Goal: Task Accomplishment & Management: Manage account settings

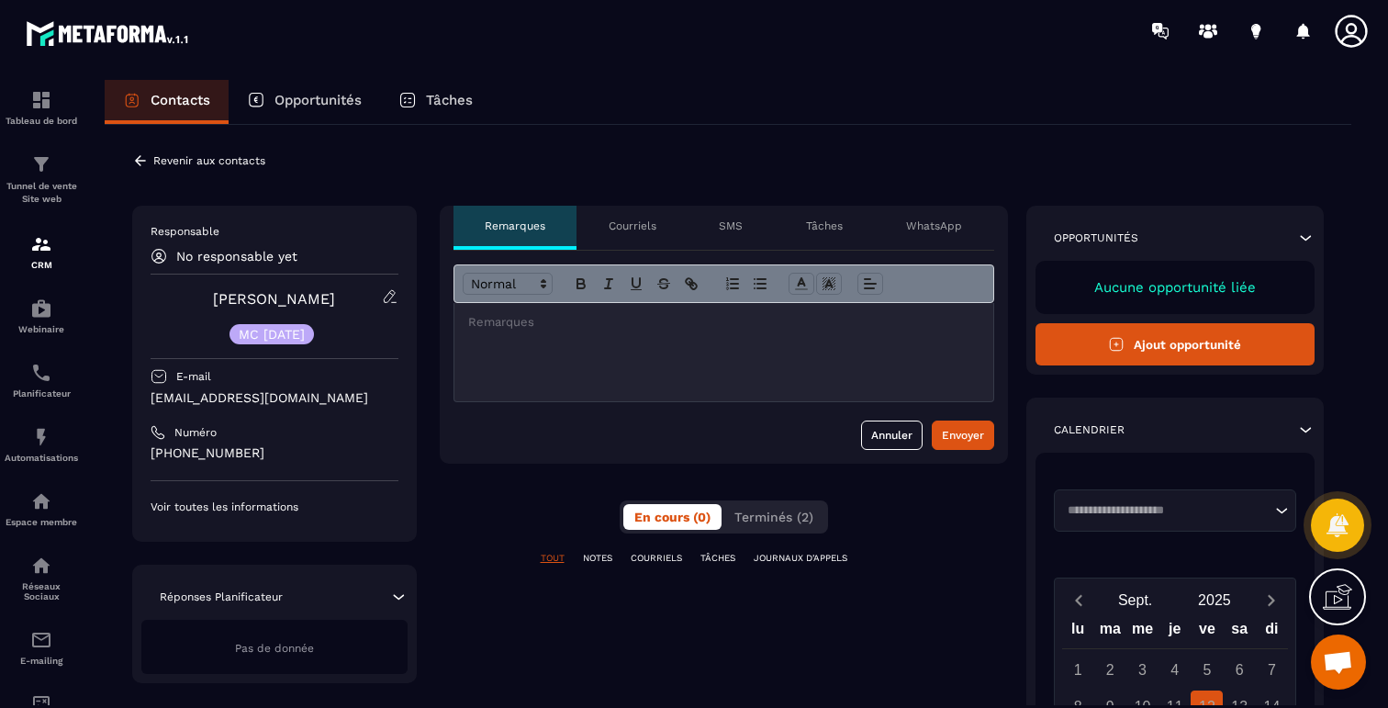
scroll to position [1093, 0]
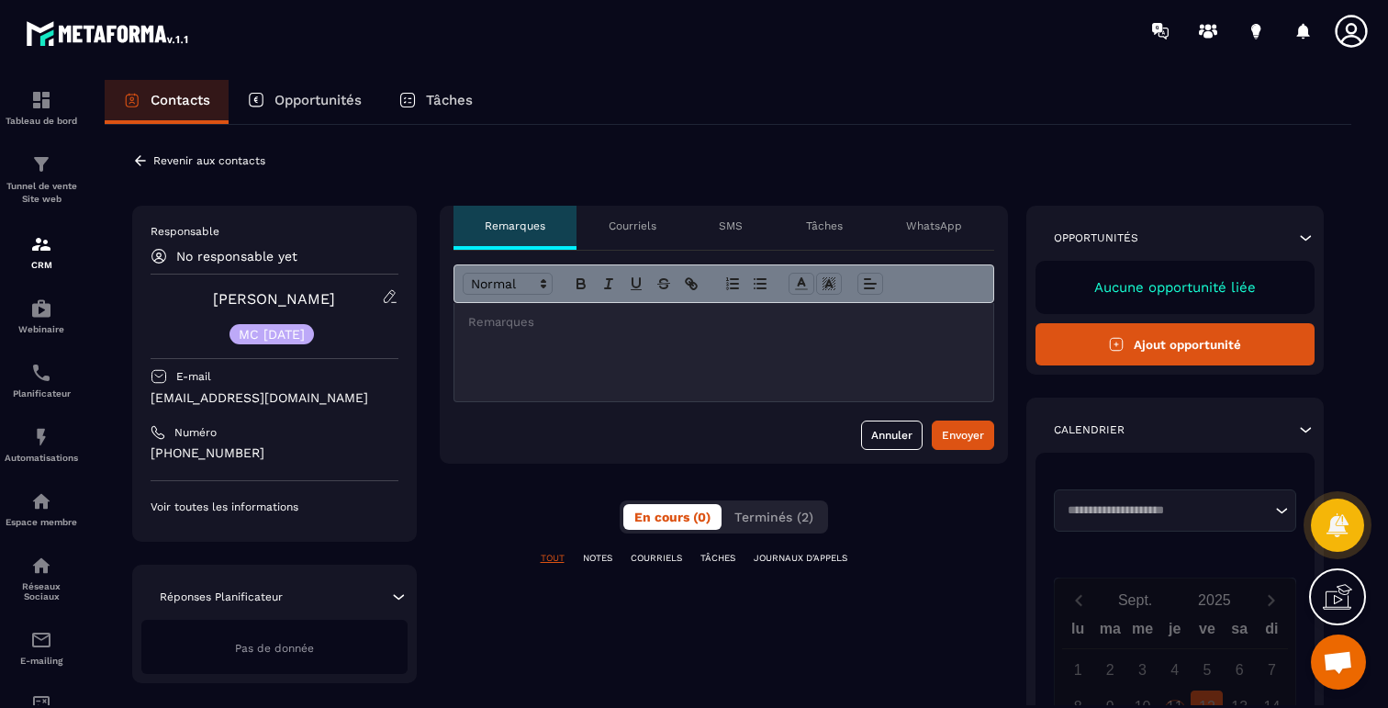
click at [137, 158] on icon at bounding box center [140, 160] width 11 height 10
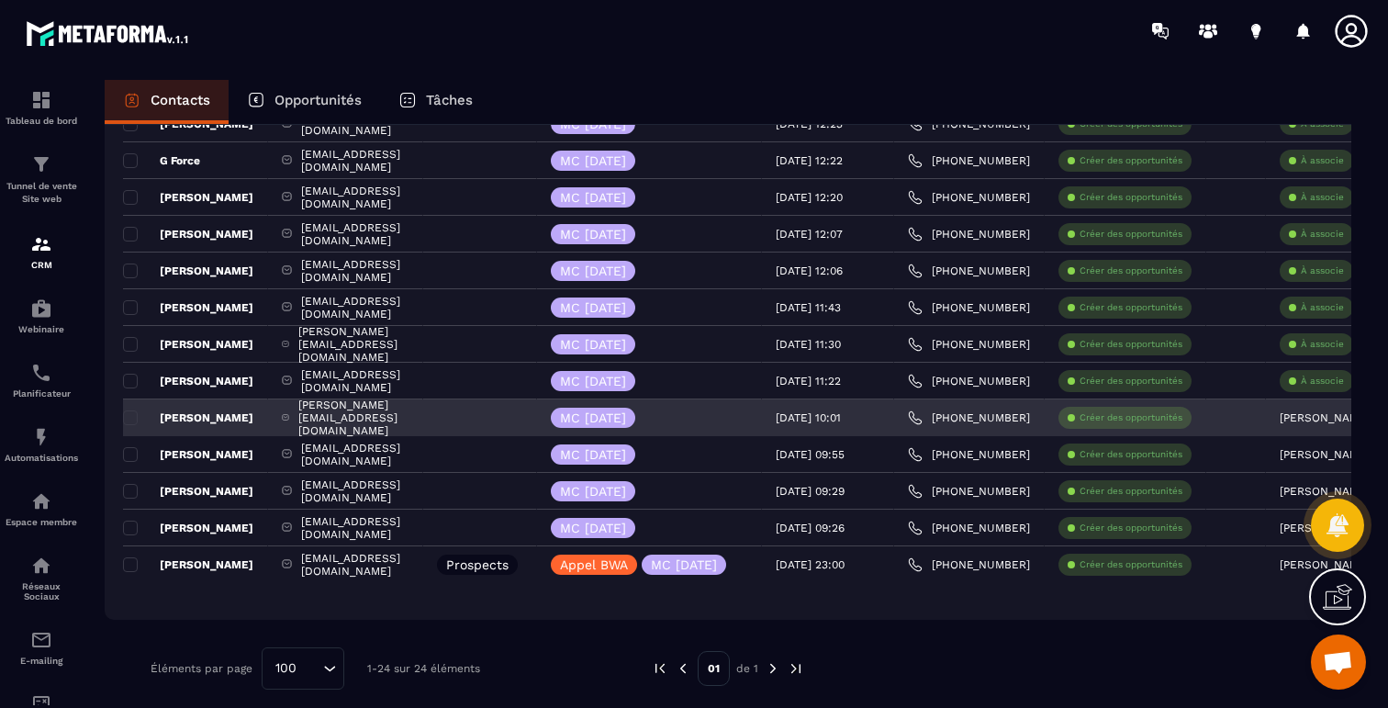
scroll to position [593, 0]
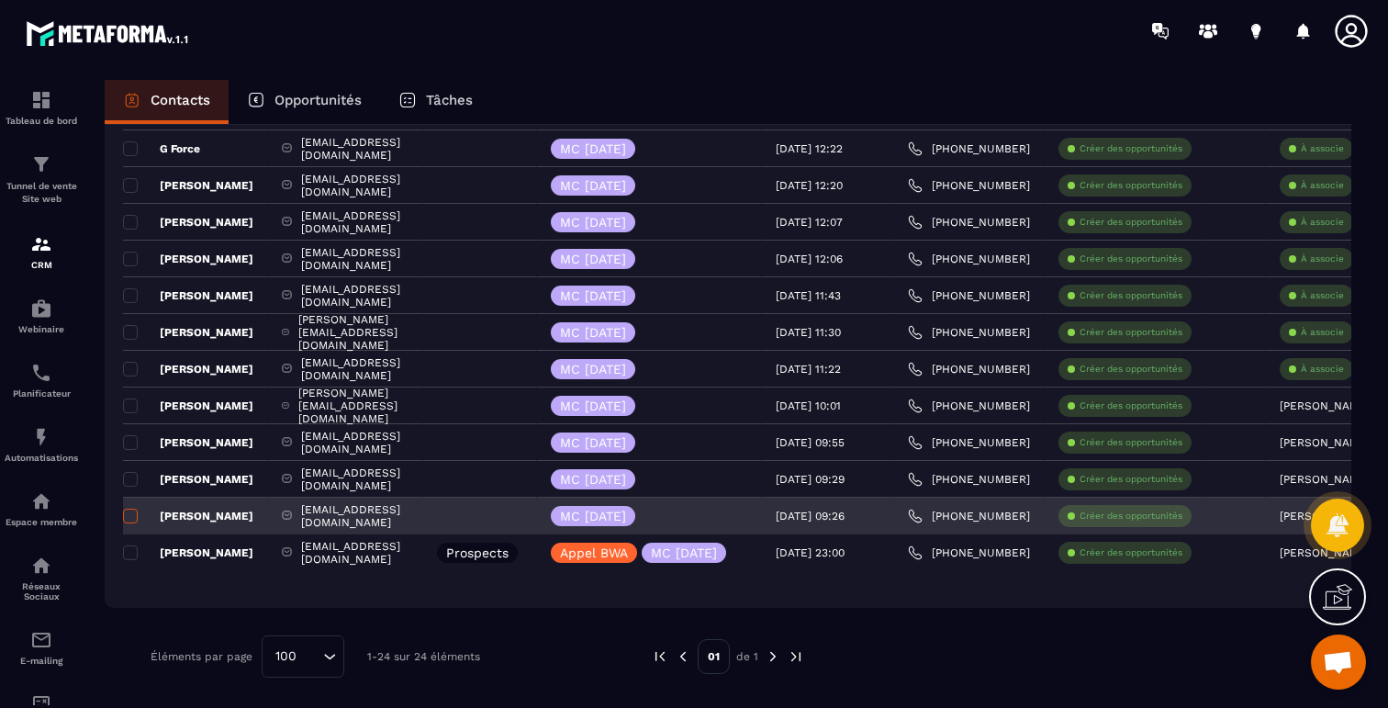
click at [128, 523] on label at bounding box center [129, 521] width 13 height 13
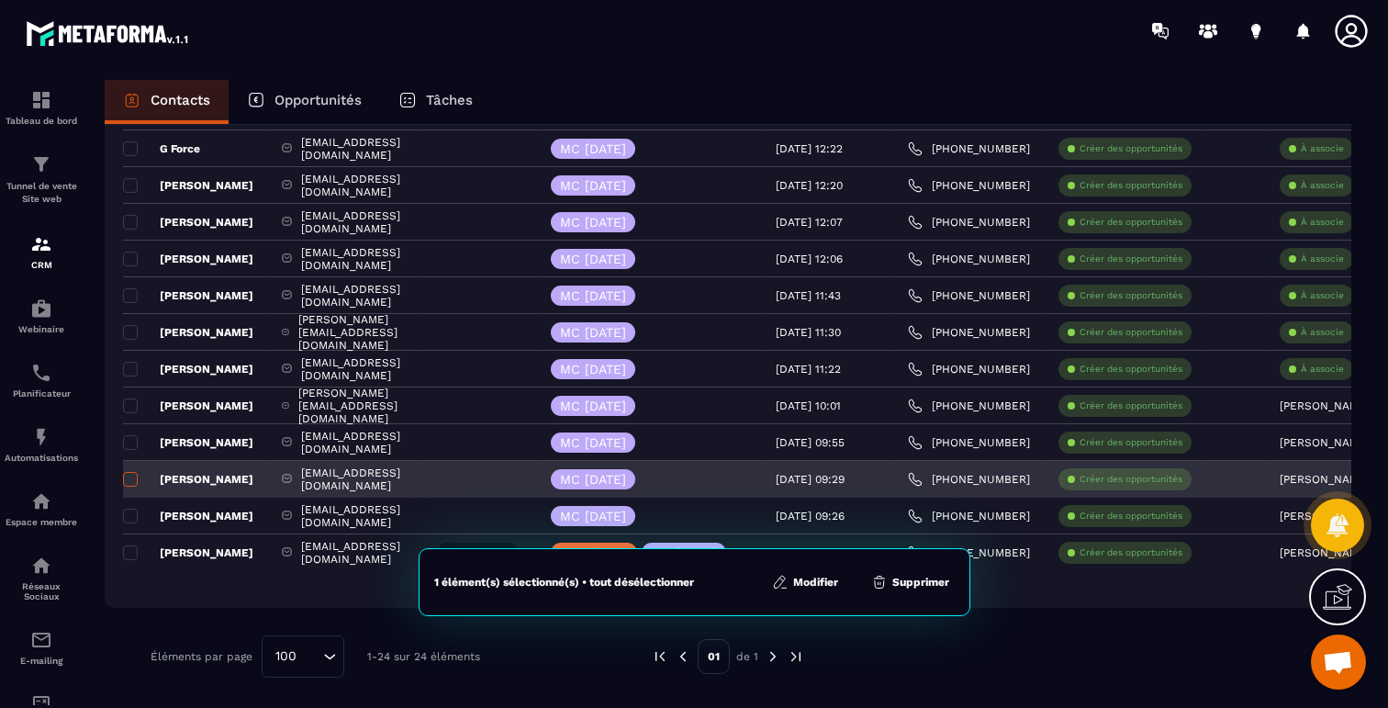
click at [132, 479] on span at bounding box center [130, 479] width 15 height 15
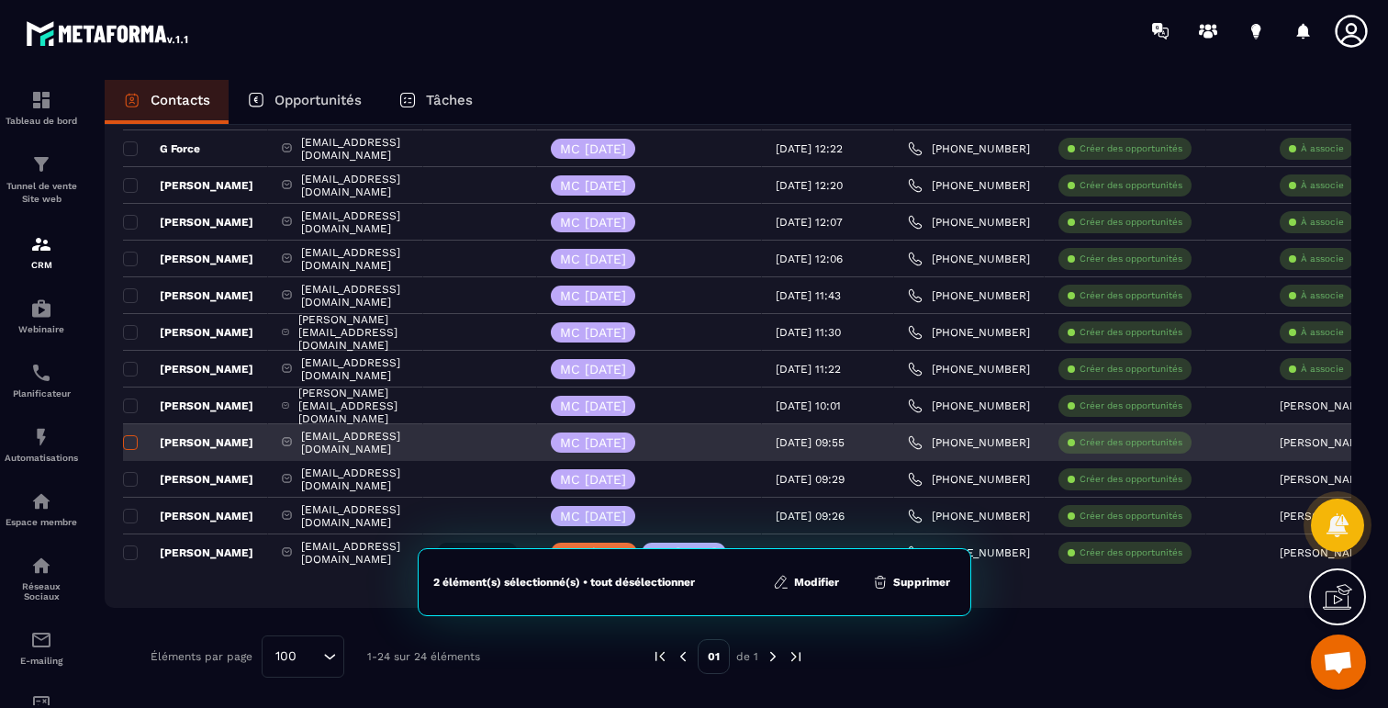
click at [129, 446] on span at bounding box center [130, 442] width 15 height 15
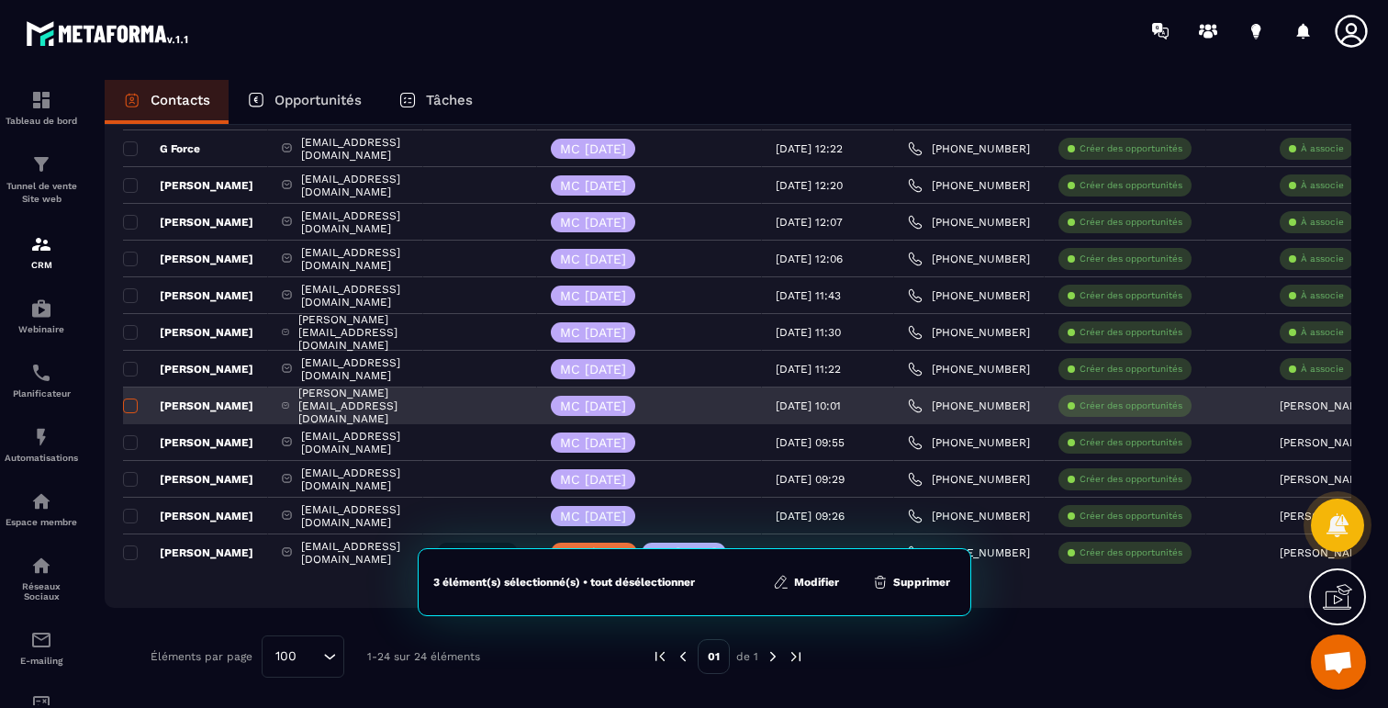
click at [130, 408] on span at bounding box center [130, 405] width 15 height 15
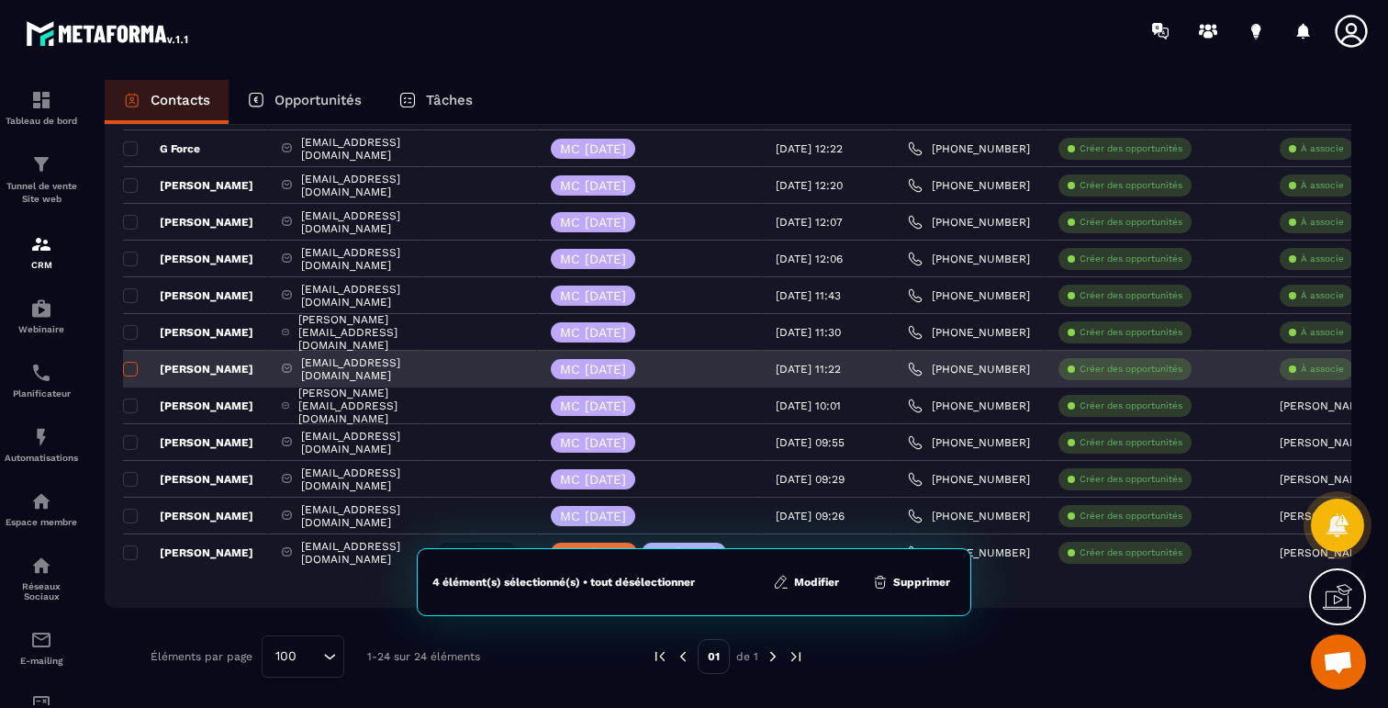
click at [133, 372] on span at bounding box center [130, 369] width 15 height 15
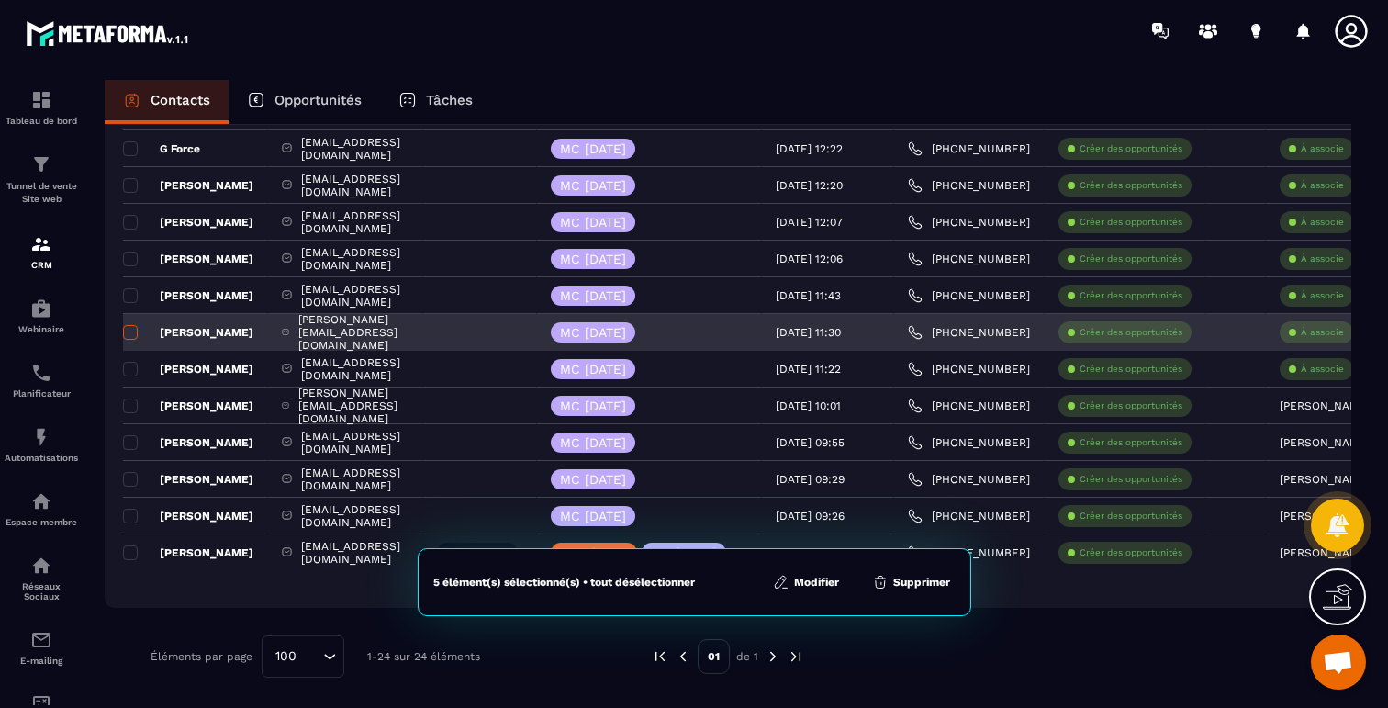
click at [129, 334] on span at bounding box center [130, 332] width 15 height 15
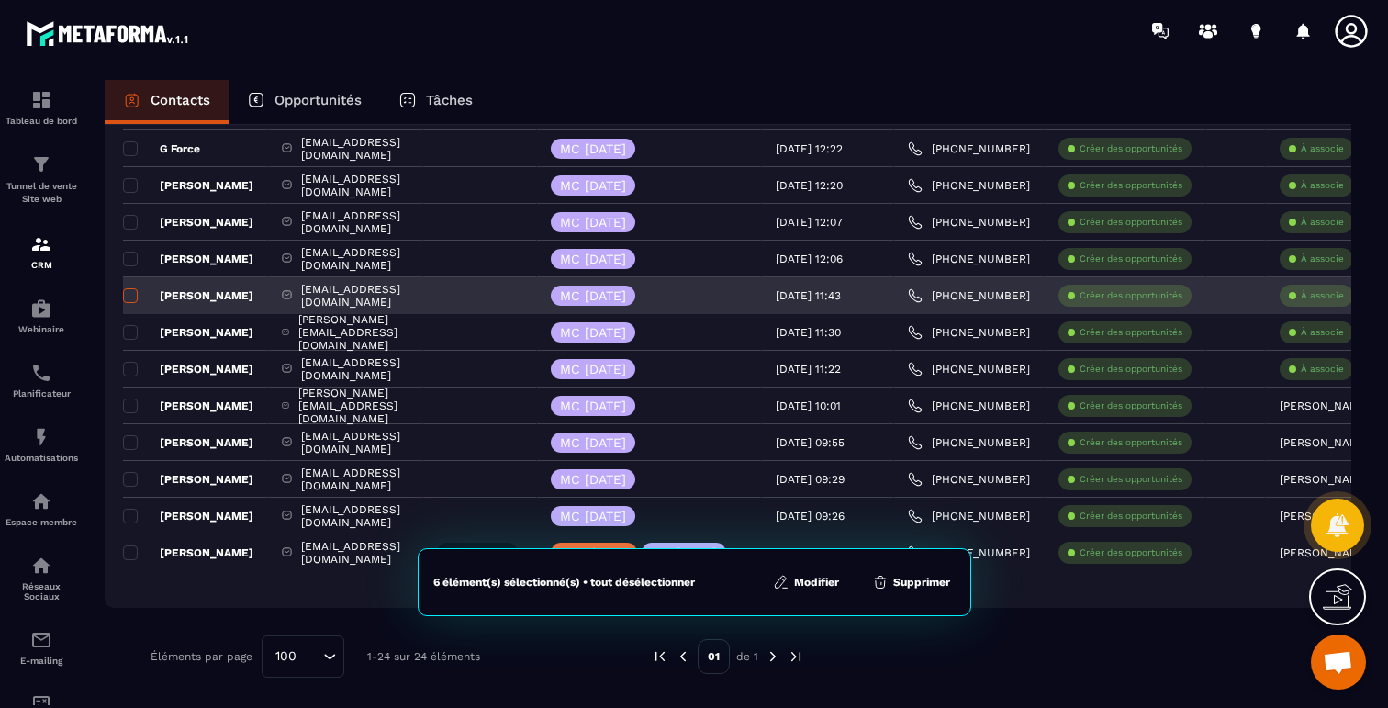
click at [131, 295] on span at bounding box center [130, 295] width 15 height 15
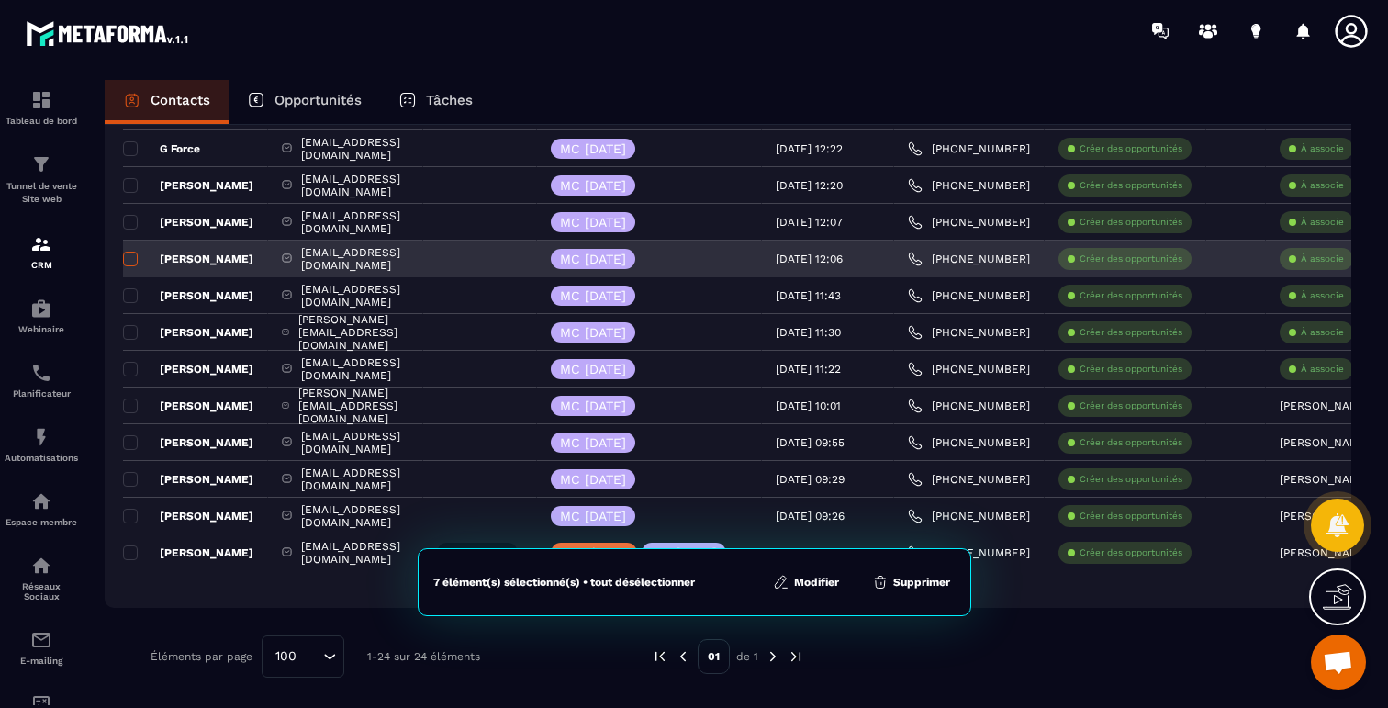
click at [129, 257] on span at bounding box center [130, 258] width 15 height 15
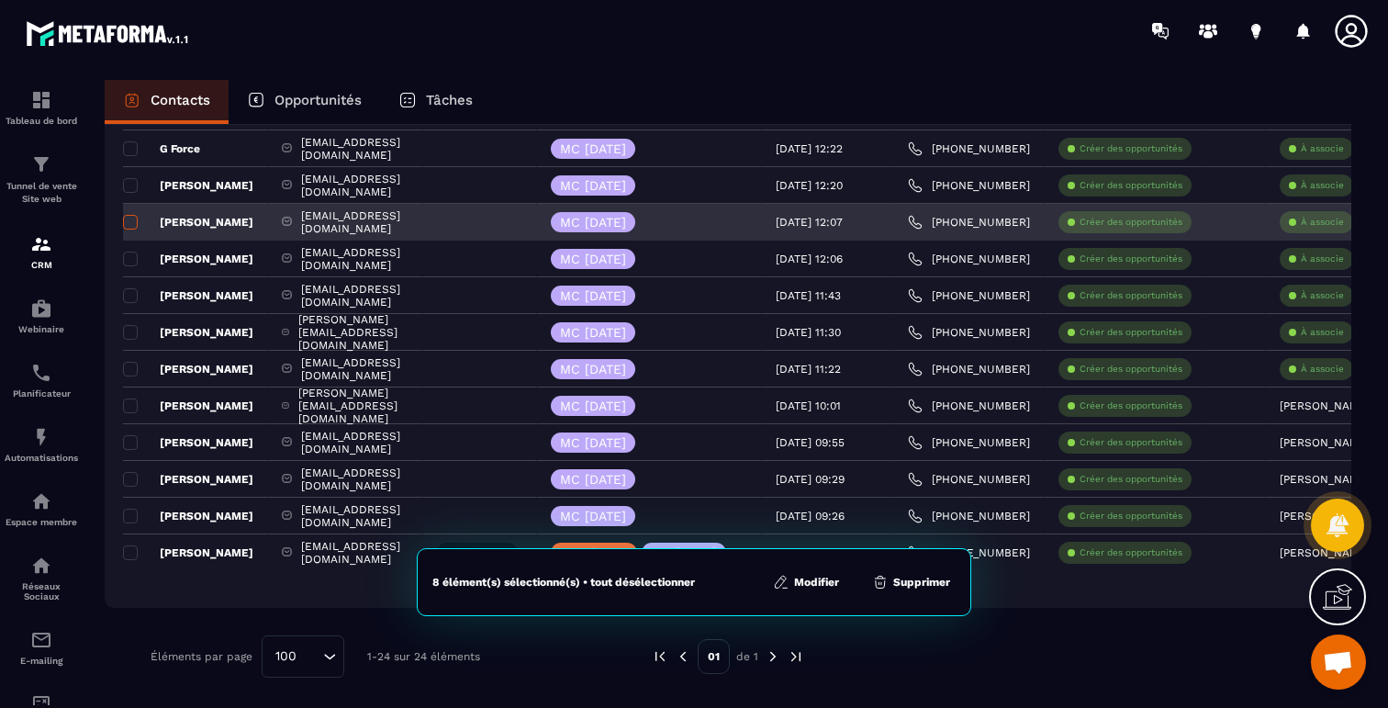
click at [126, 221] on span at bounding box center [130, 222] width 15 height 15
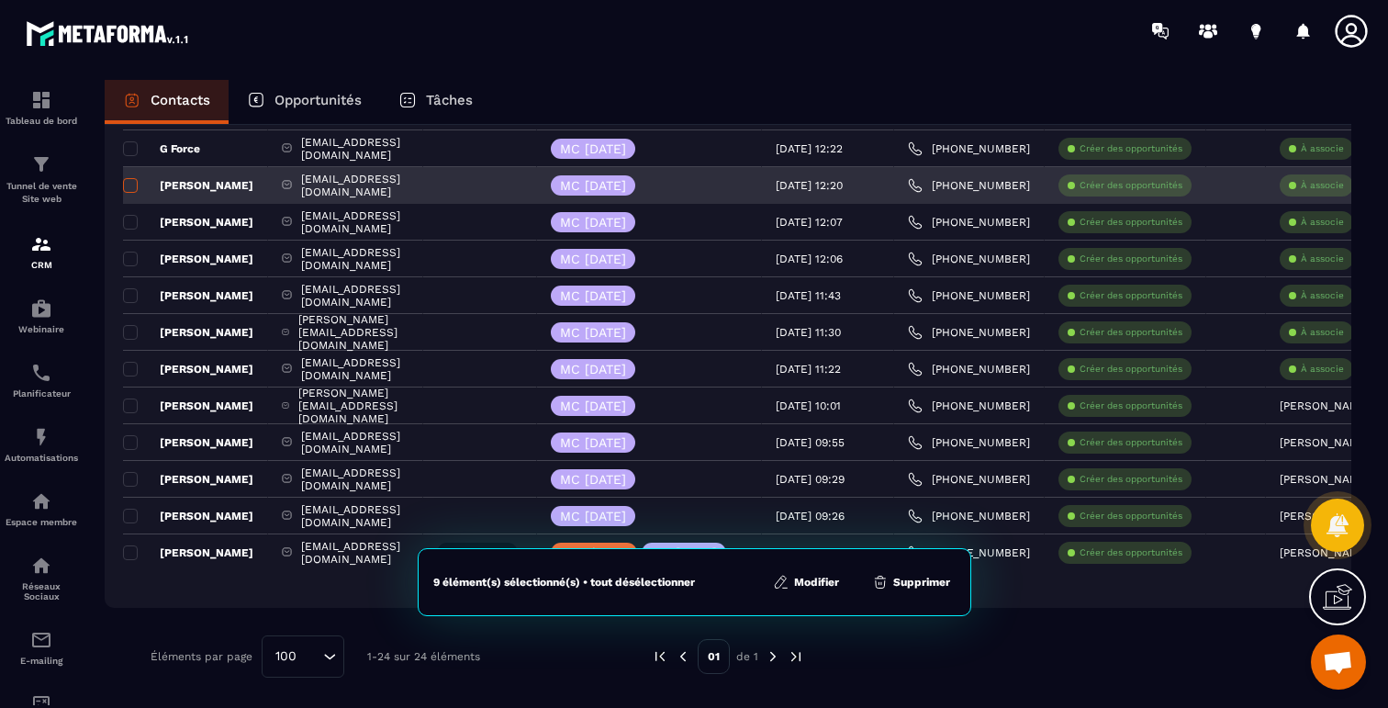
click at [129, 189] on span at bounding box center [130, 185] width 15 height 15
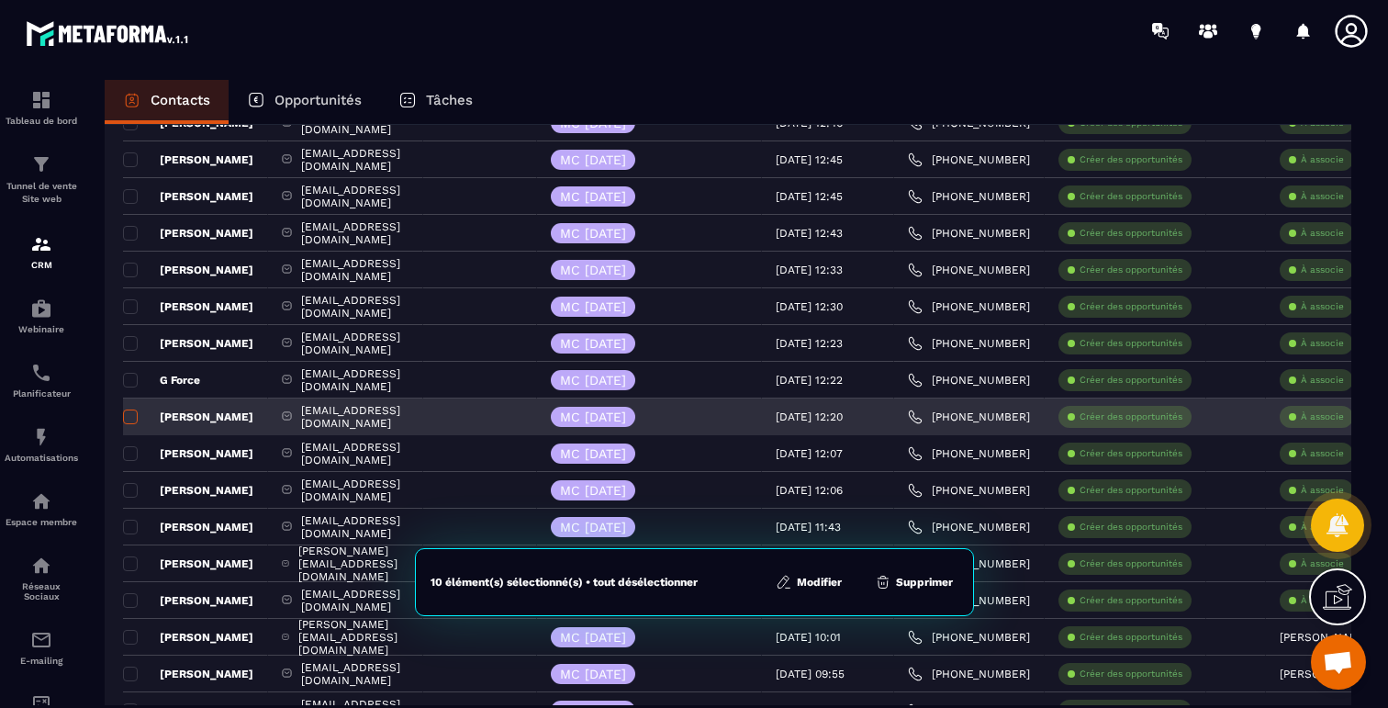
scroll to position [354, 0]
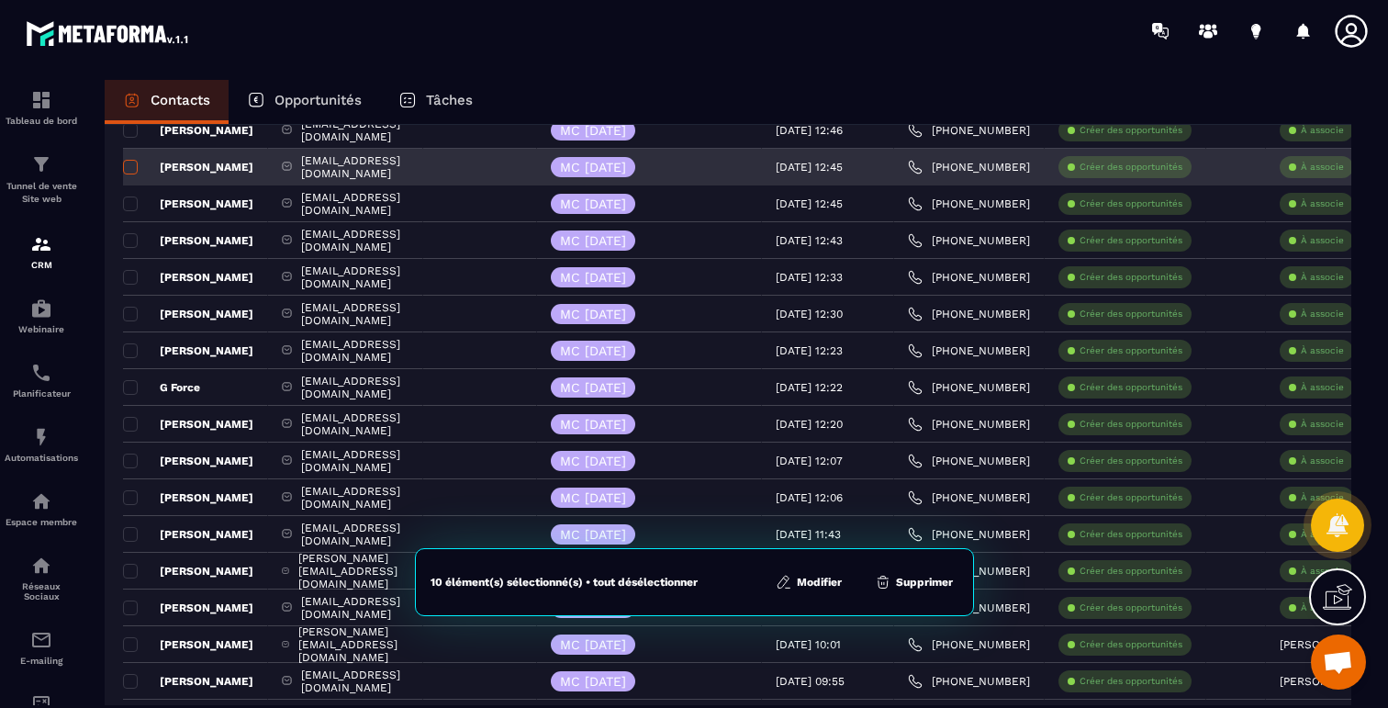
click at [128, 171] on span at bounding box center [130, 167] width 15 height 15
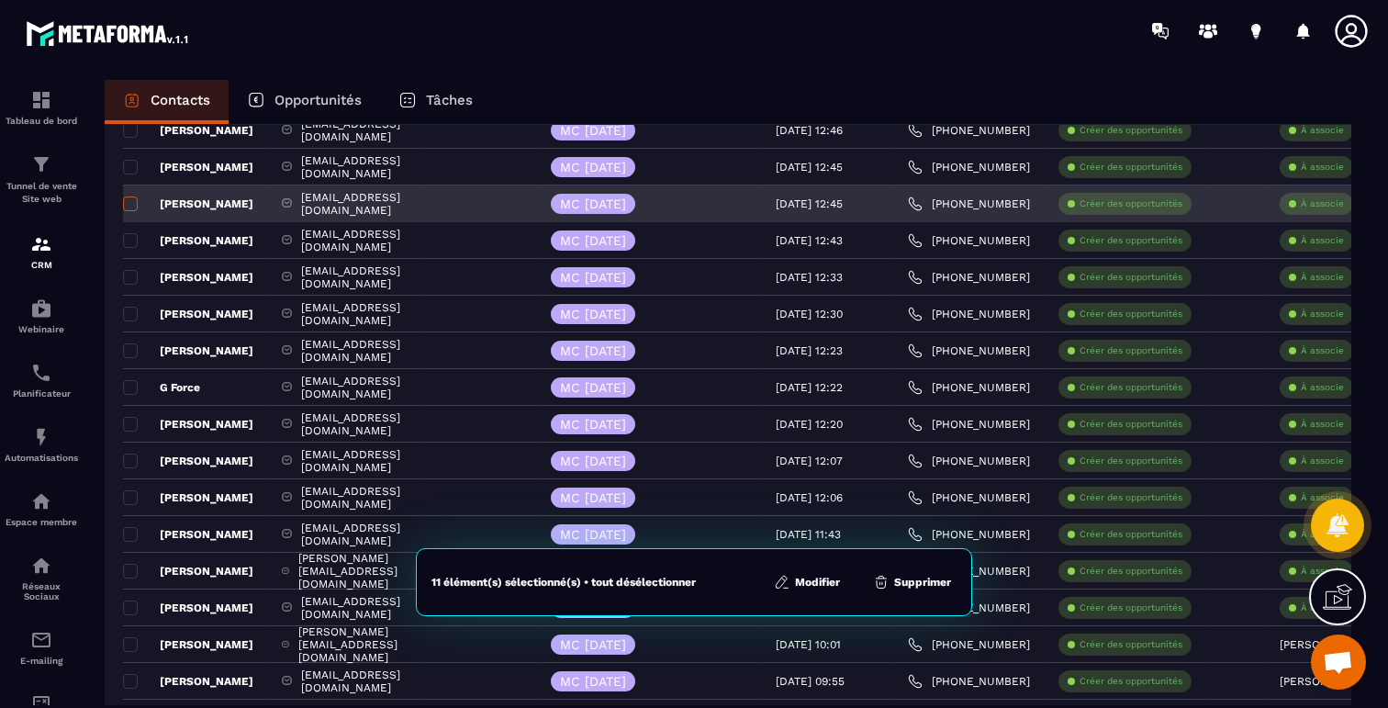
click at [127, 202] on span at bounding box center [130, 203] width 15 height 15
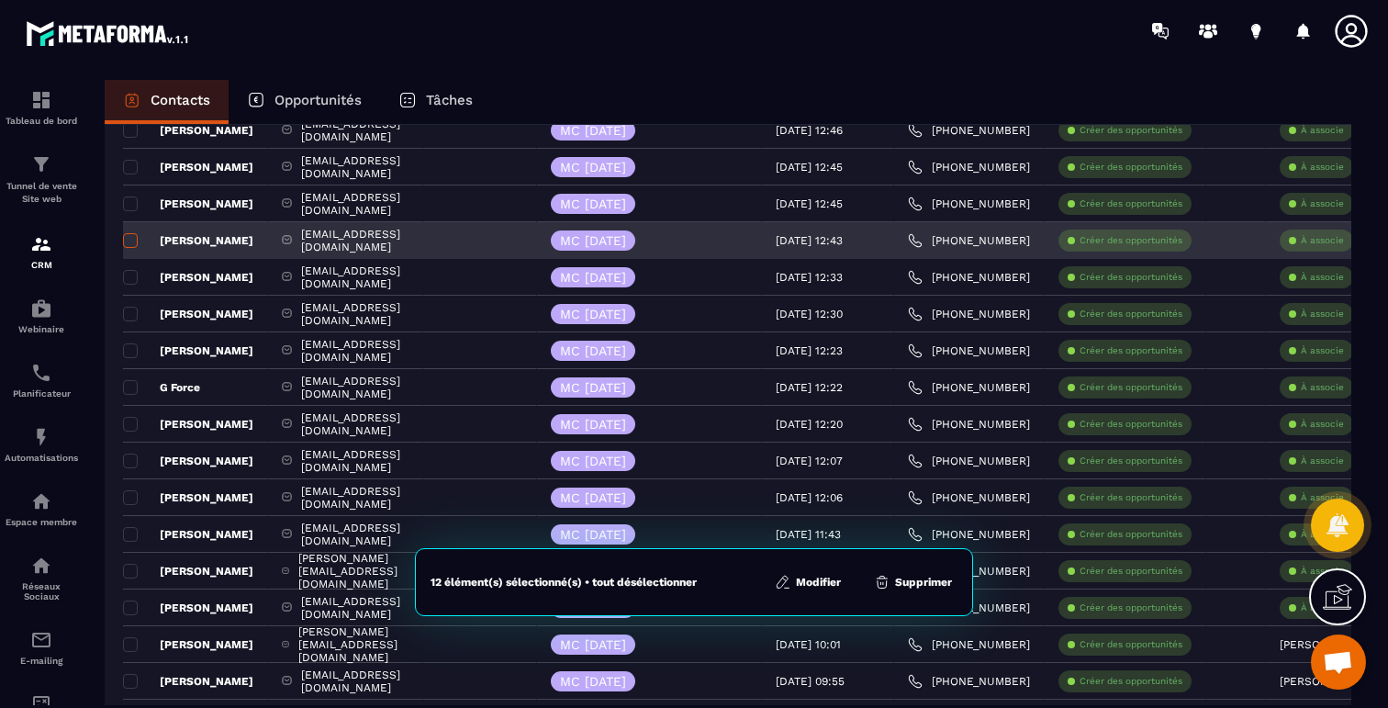
click at [127, 233] on span at bounding box center [130, 240] width 15 height 15
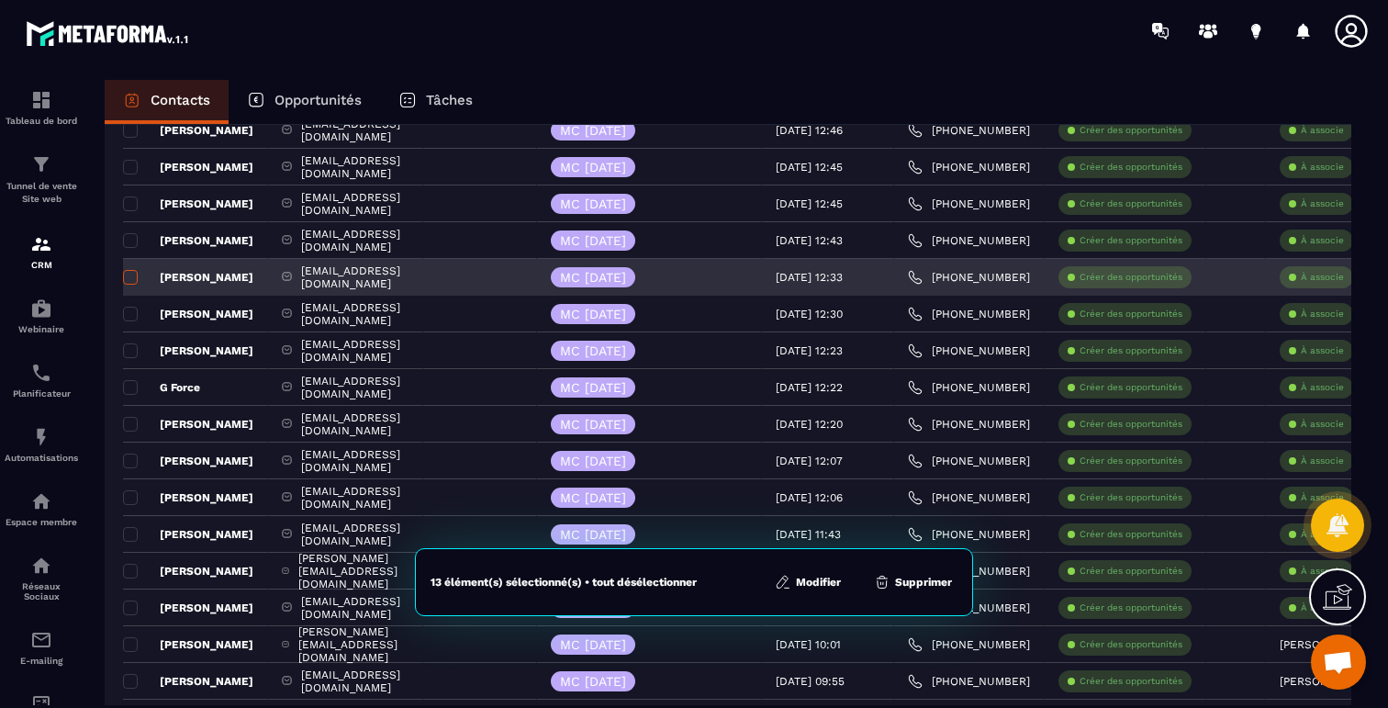
click at [127, 272] on span at bounding box center [130, 277] width 15 height 15
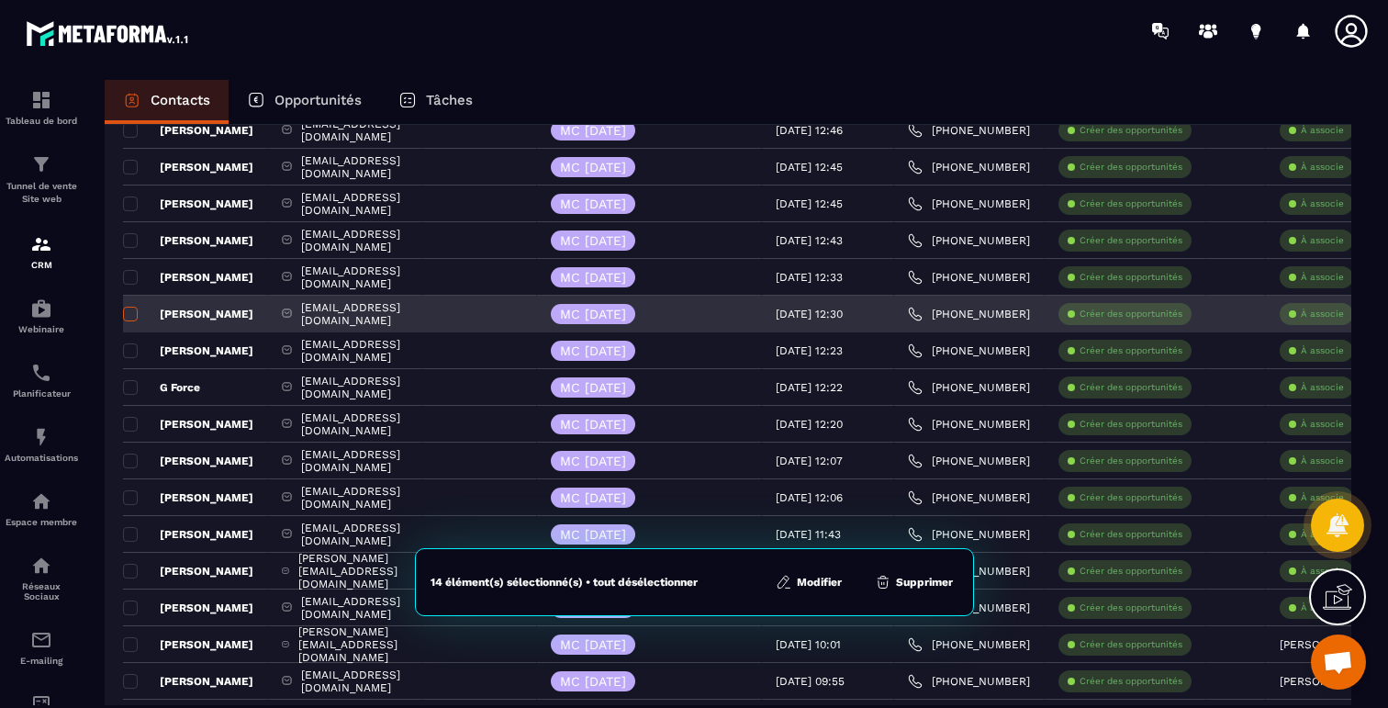
click at [129, 308] on span at bounding box center [130, 314] width 15 height 15
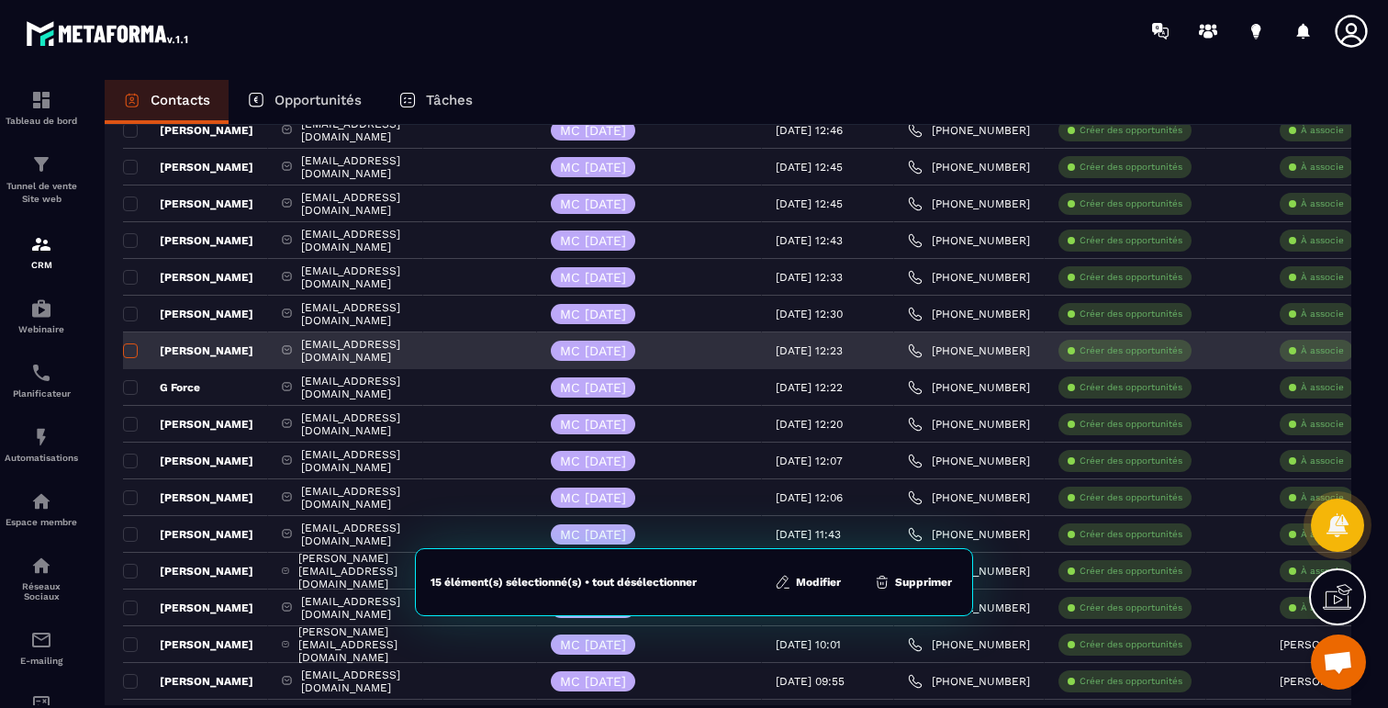
click at [128, 346] on span at bounding box center [130, 350] width 15 height 15
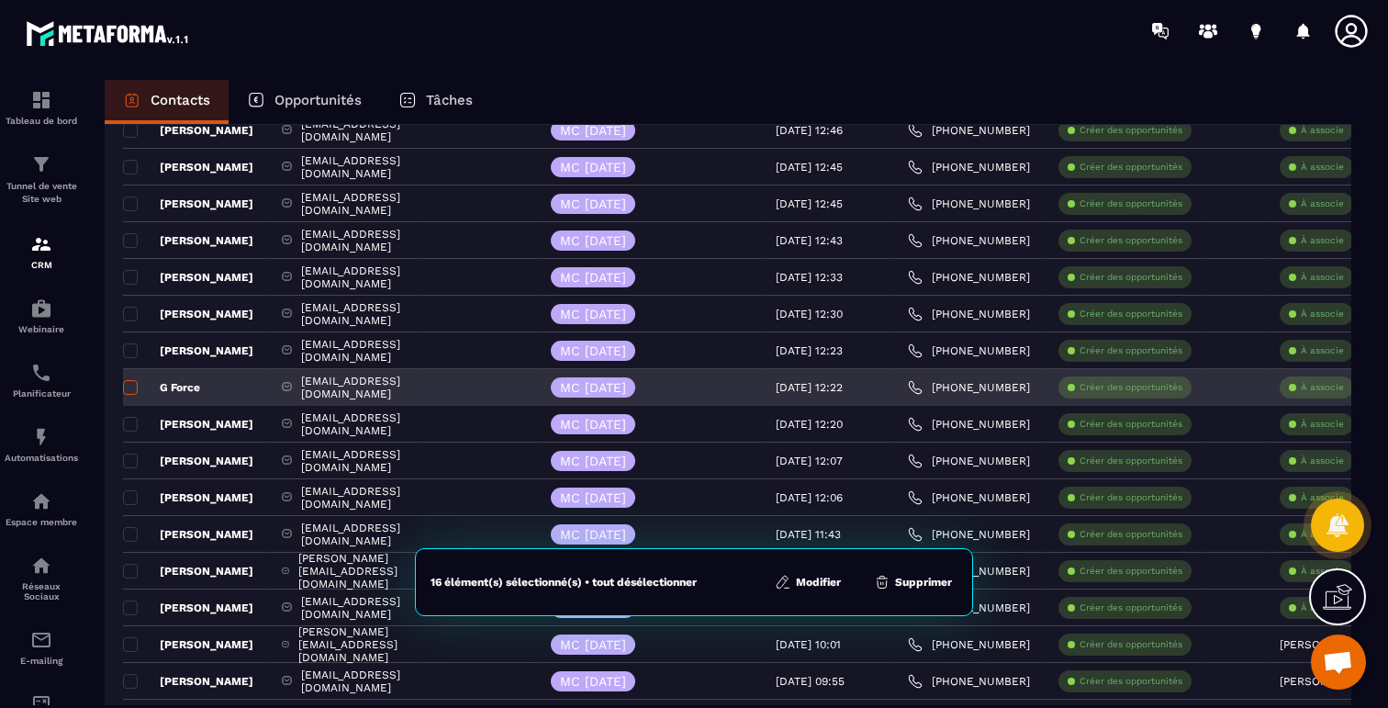
click at [128, 388] on span at bounding box center [130, 387] width 15 height 15
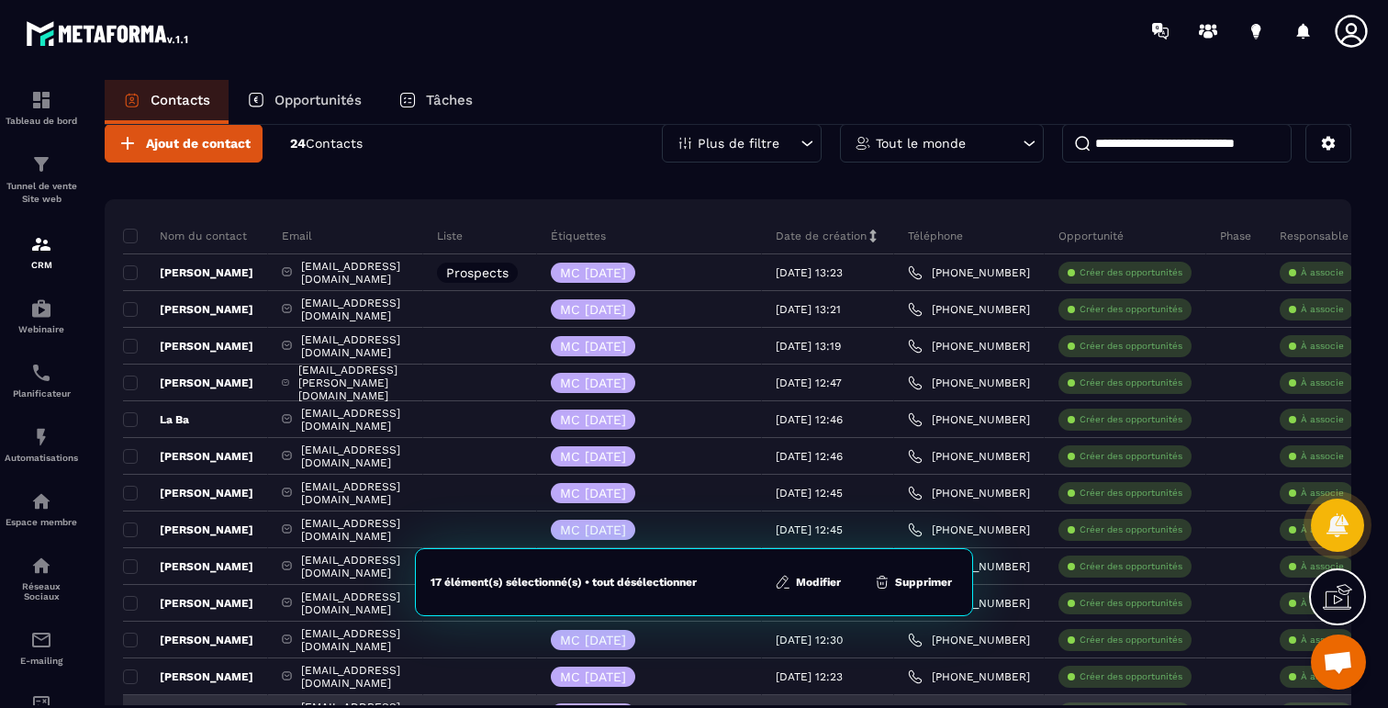
scroll to position [0, 0]
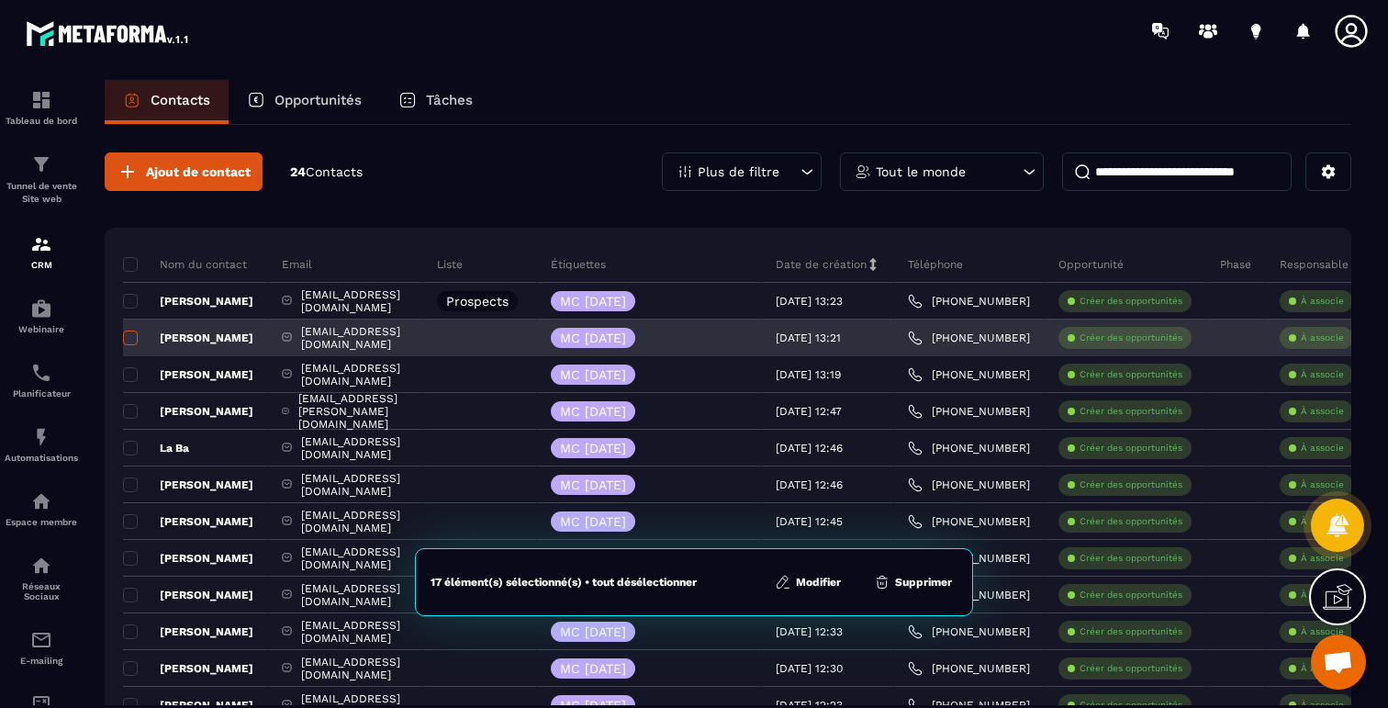
click at [131, 345] on label at bounding box center [129, 343] width 13 height 13
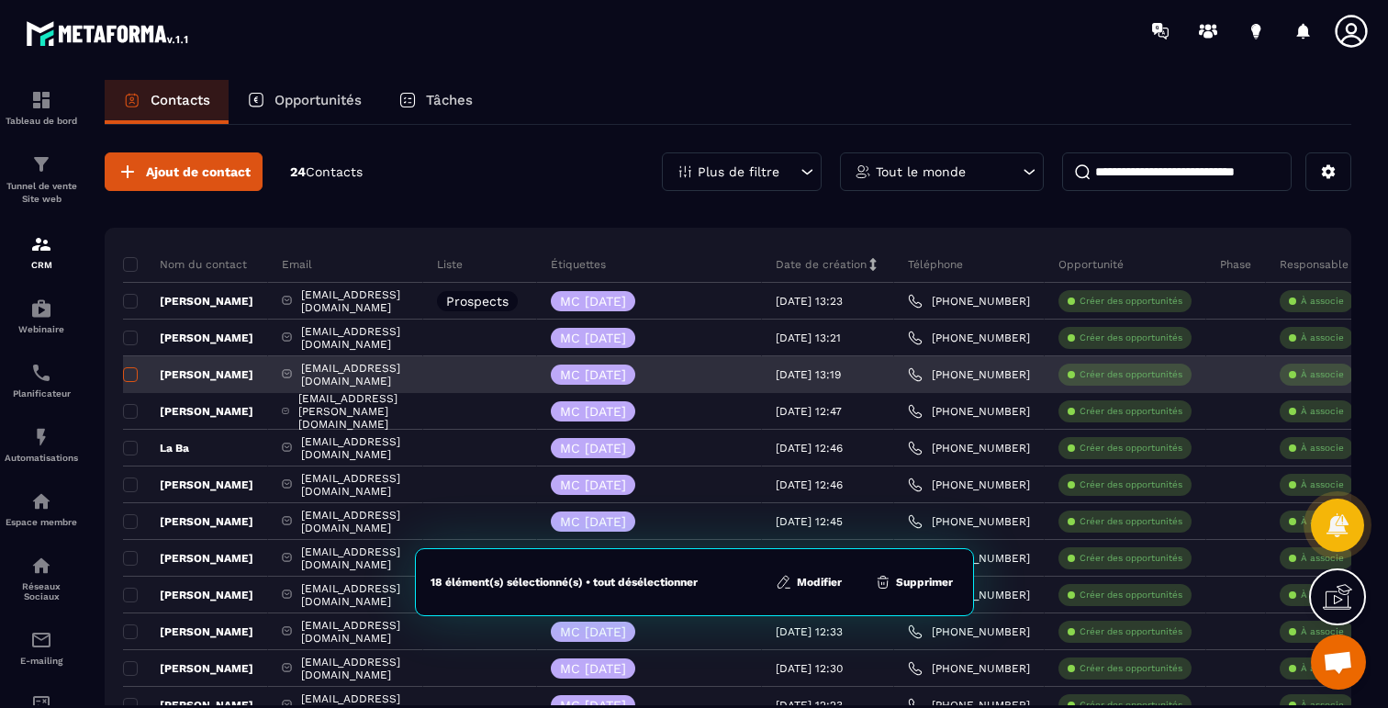
click at [130, 370] on span at bounding box center [130, 374] width 15 height 15
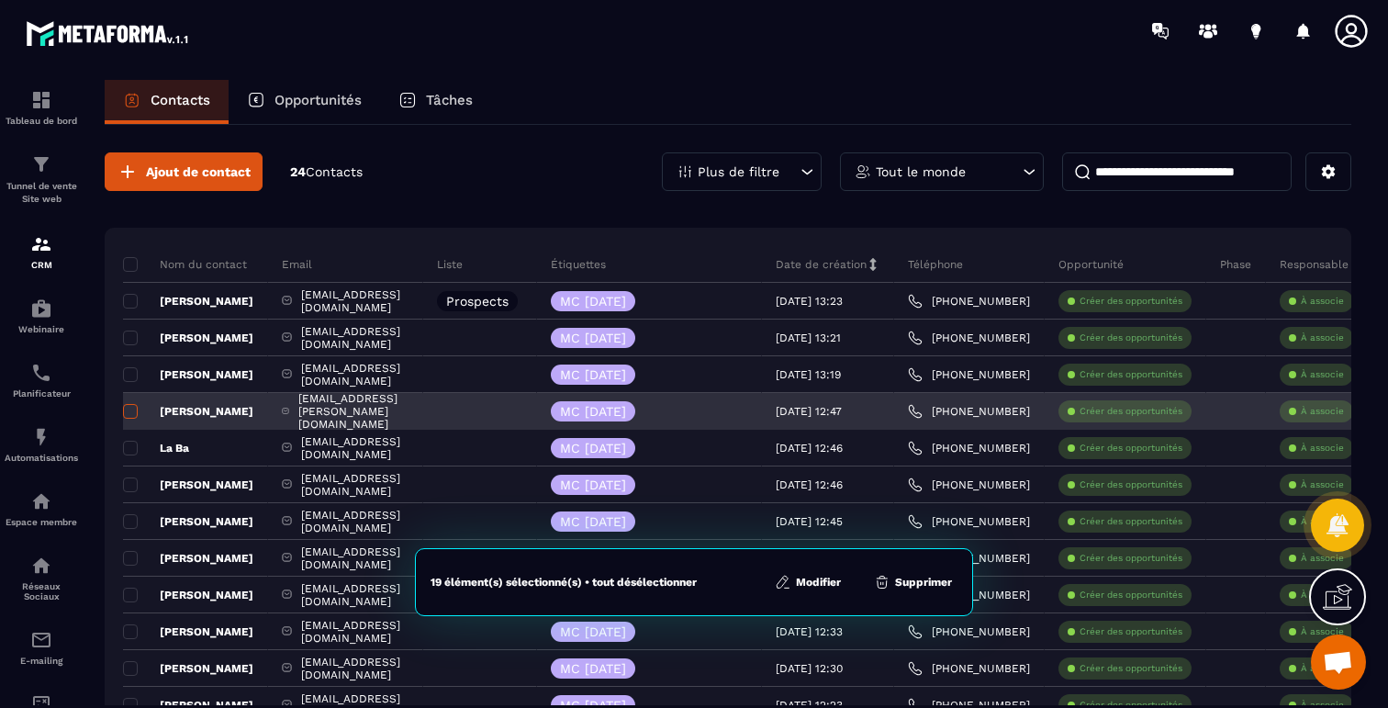
click at [130, 407] on span at bounding box center [130, 411] width 15 height 15
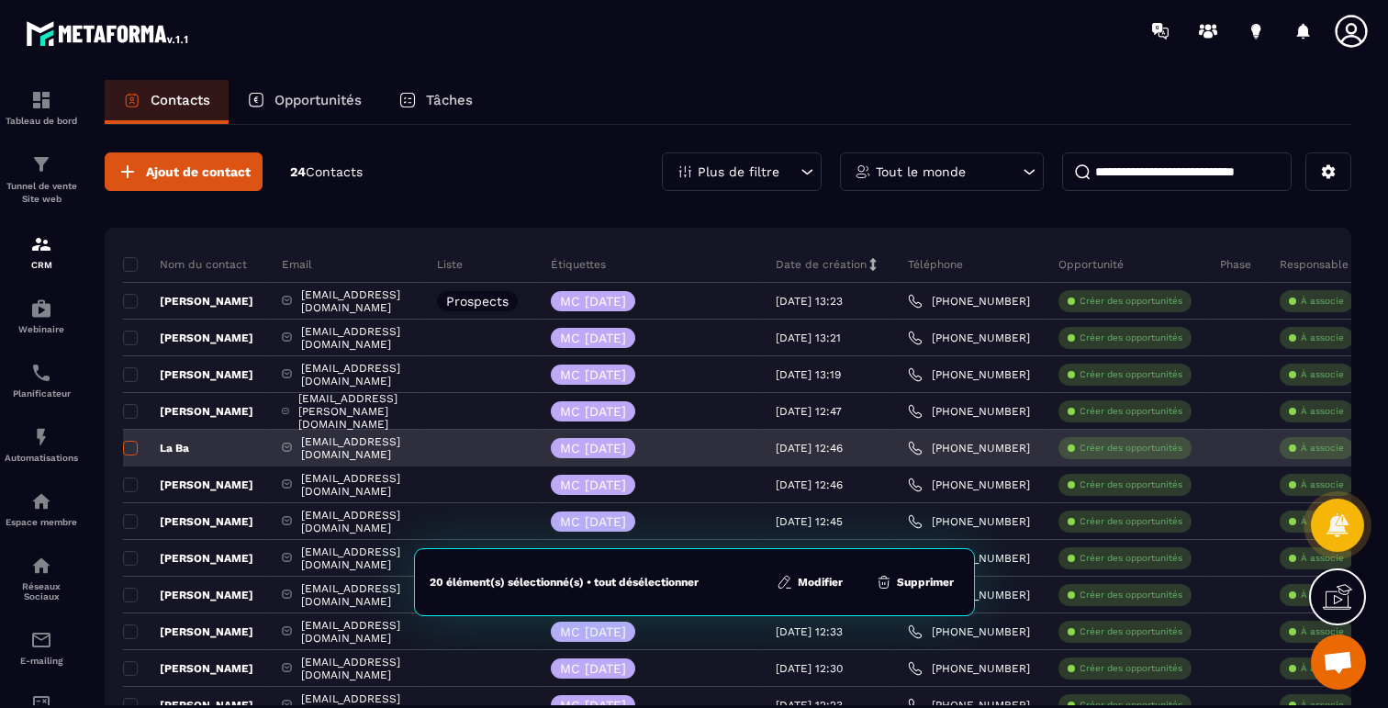
click at [131, 444] on span at bounding box center [130, 448] width 15 height 15
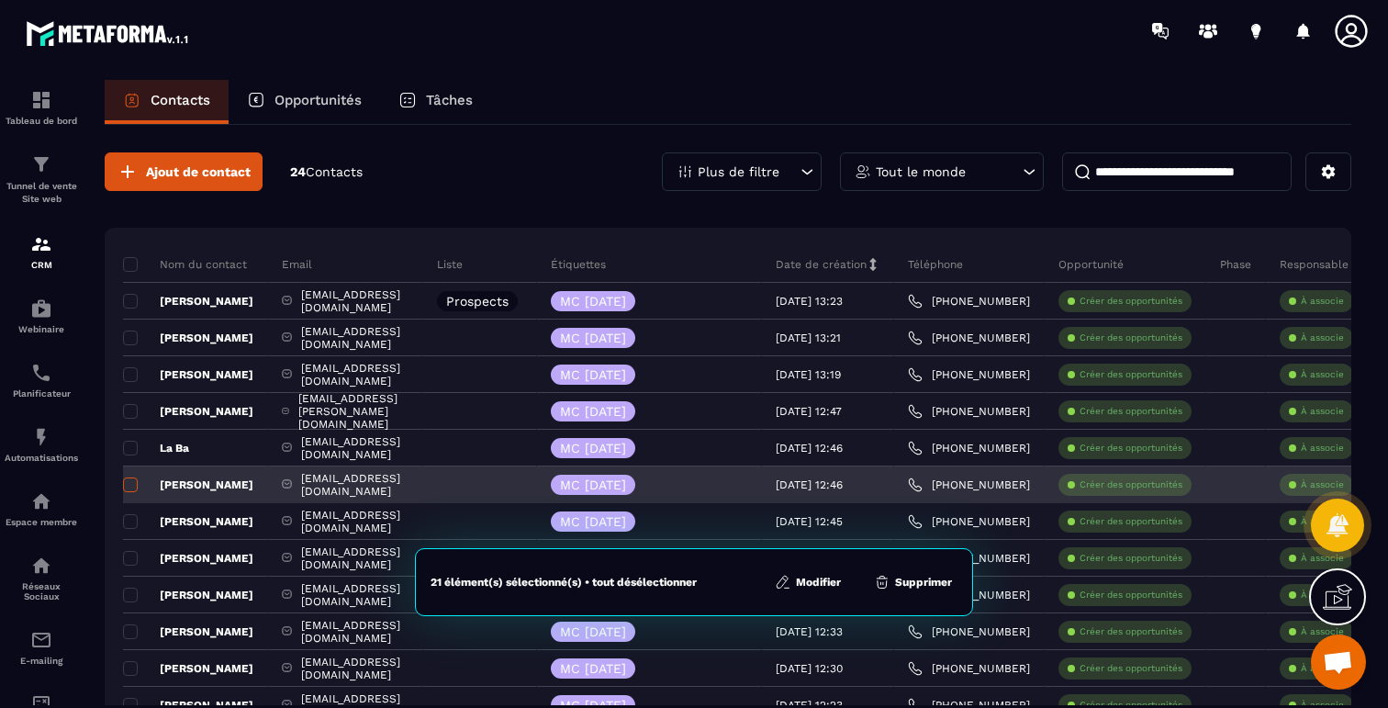
click at [128, 480] on span at bounding box center [130, 484] width 15 height 15
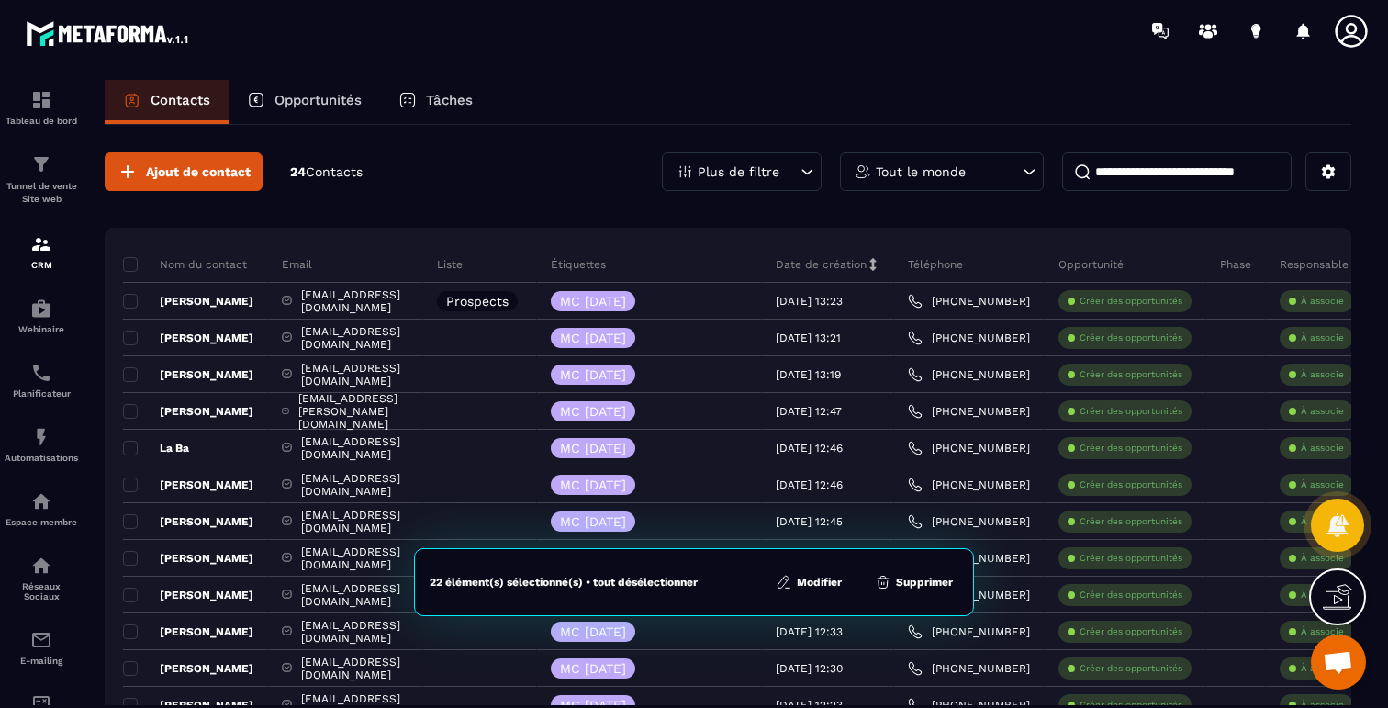
click at [819, 586] on button "Modifier" at bounding box center [808, 582] width 77 height 18
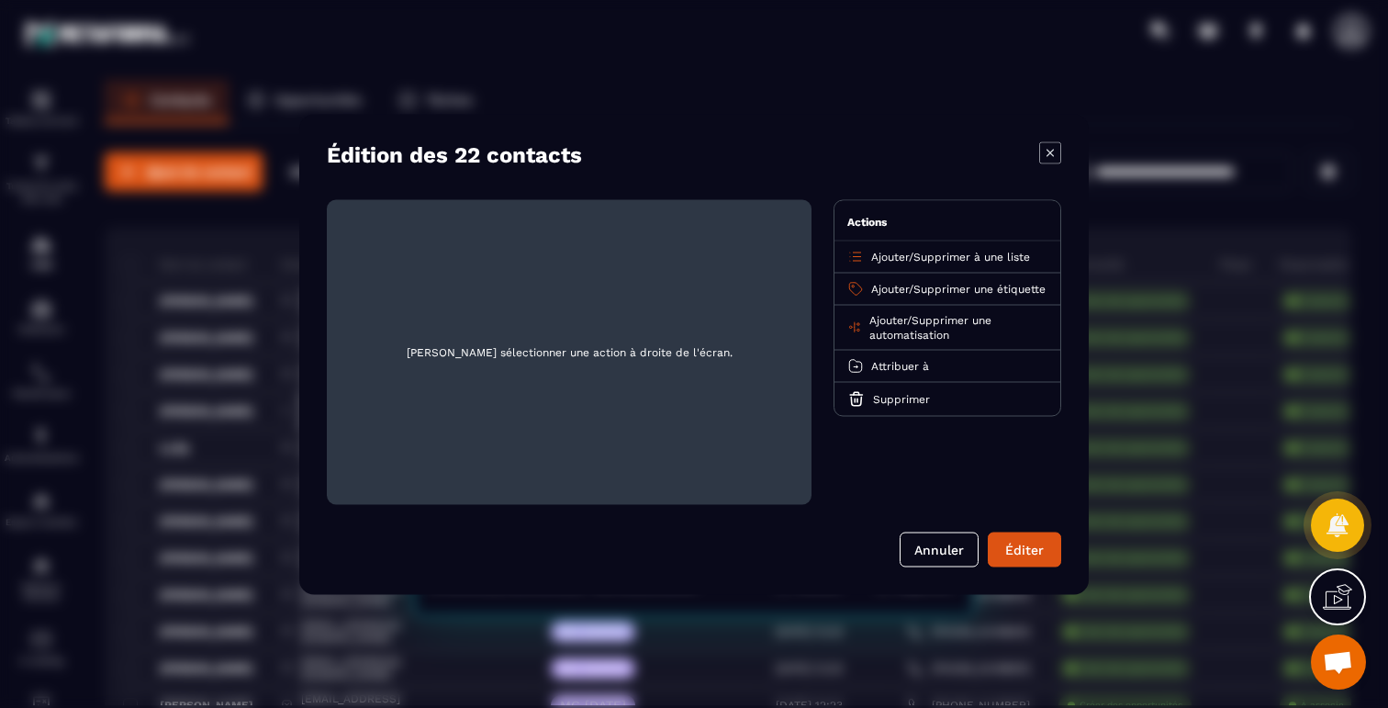
click at [964, 243] on div "Ajouter / Supprimer à une liste" at bounding box center [947, 256] width 226 height 32
click at [956, 254] on span "Supprimer à une liste" at bounding box center [971, 256] width 117 height 13
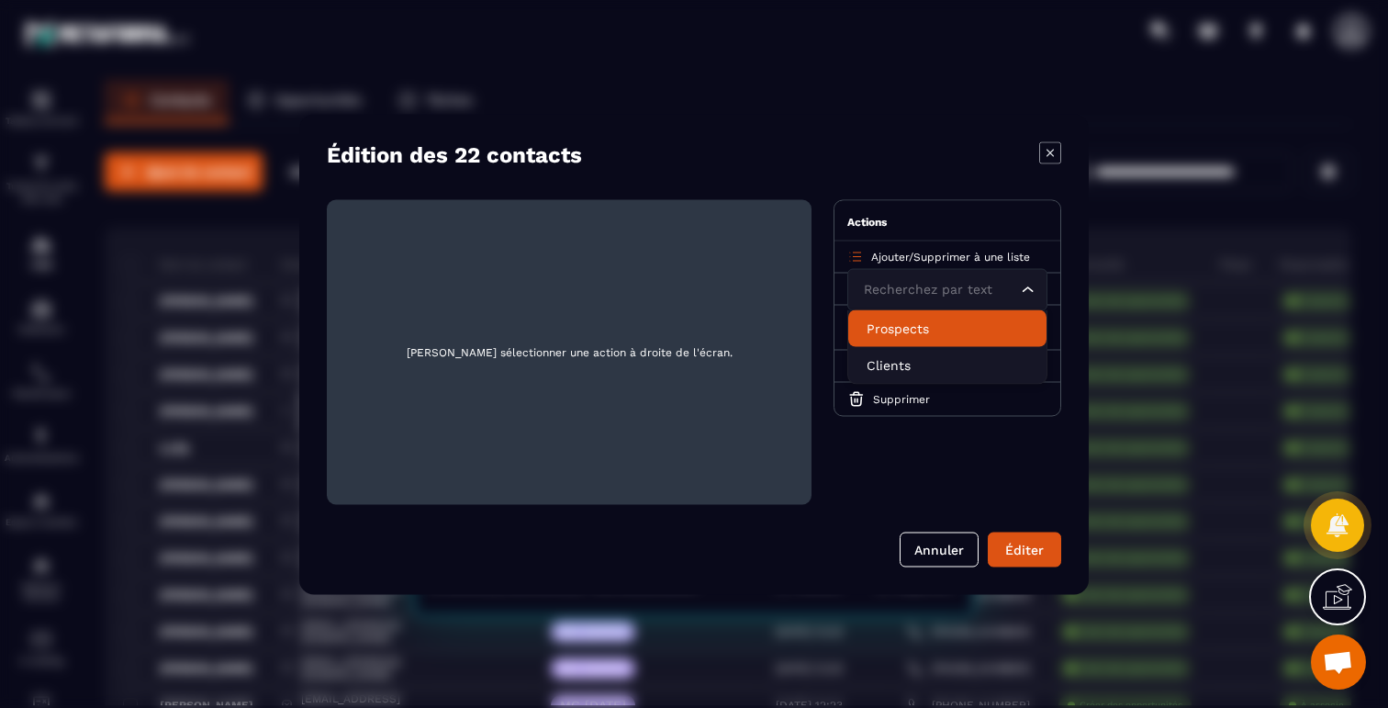
click at [905, 330] on p "Prospects" at bounding box center [947, 327] width 162 height 18
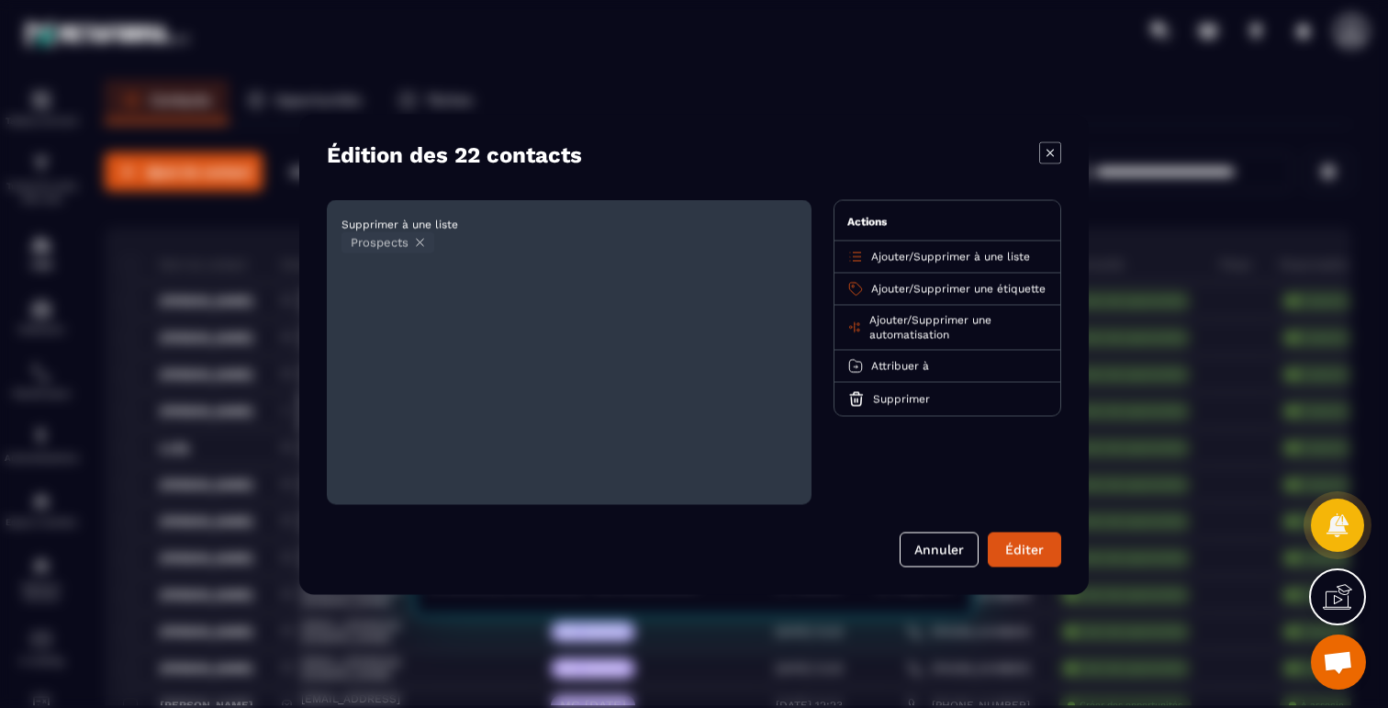
click at [421, 236] on icon "Modal window" at bounding box center [420, 242] width 14 height 14
click at [527, 353] on span "Veuillez sélectionner une action à droite de l'écran." at bounding box center [568, 351] width 455 height 275
click at [931, 339] on span "Supprimer une automatisation" at bounding box center [930, 327] width 122 height 28
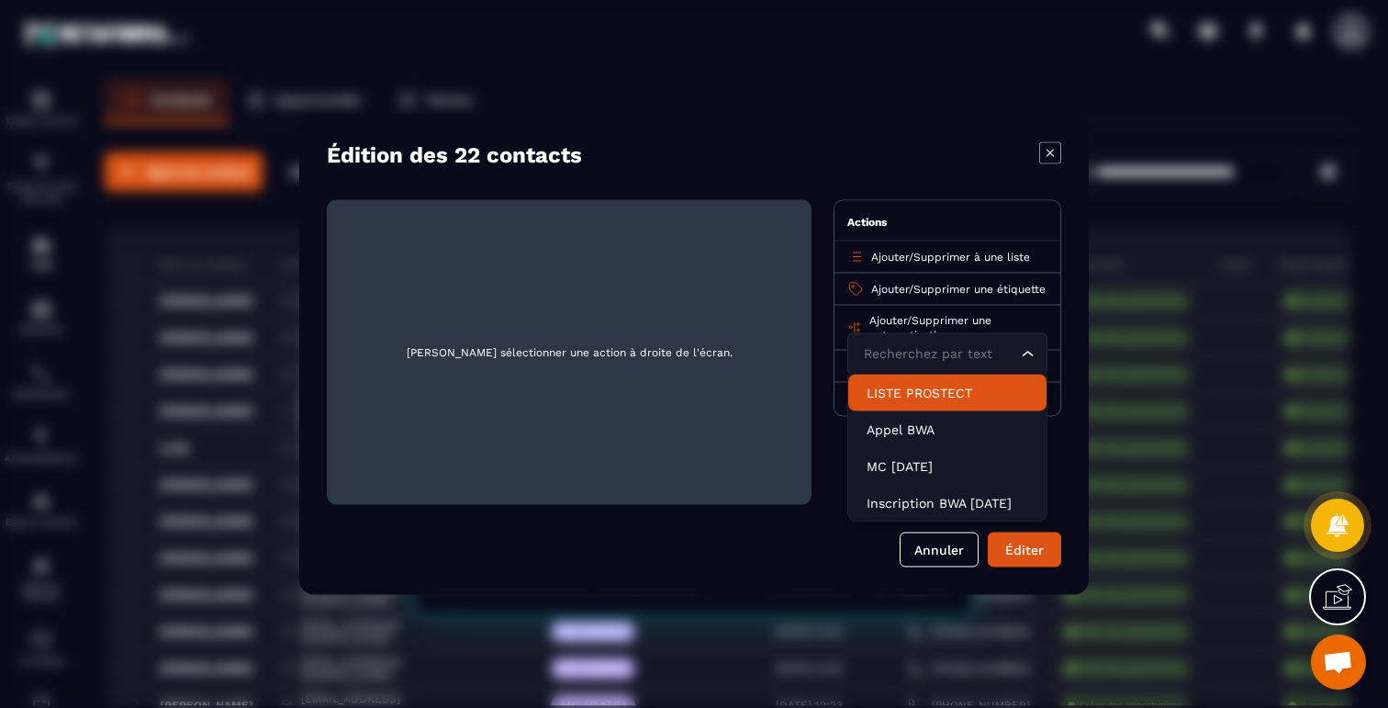
click at [917, 401] on p "LISTE PROSTECT" at bounding box center [947, 392] width 162 height 18
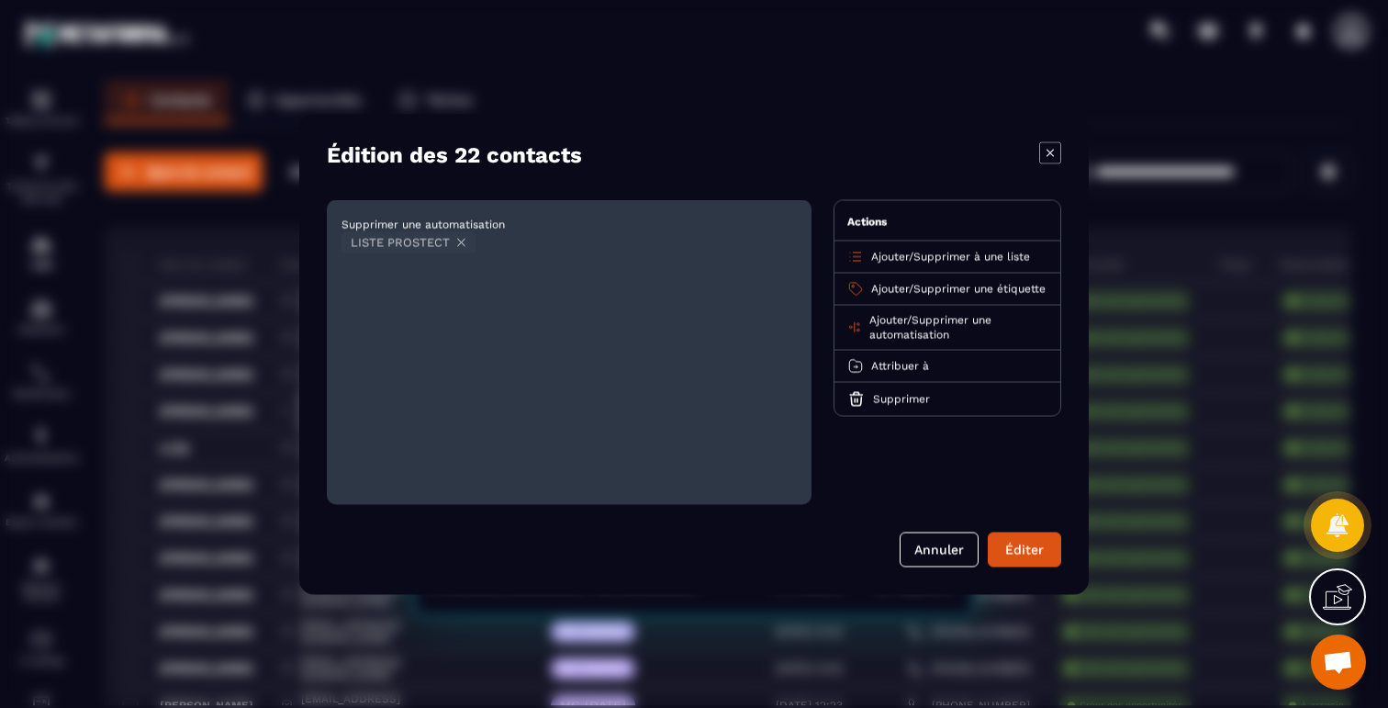
click at [458, 240] on icon "Modal window" at bounding box center [461, 242] width 14 height 14
click at [955, 296] on p "Ajouter / Supprimer une étiquette" at bounding box center [958, 288] width 174 height 15
click at [930, 282] on span "Supprimer une étiquette" at bounding box center [979, 288] width 132 height 13
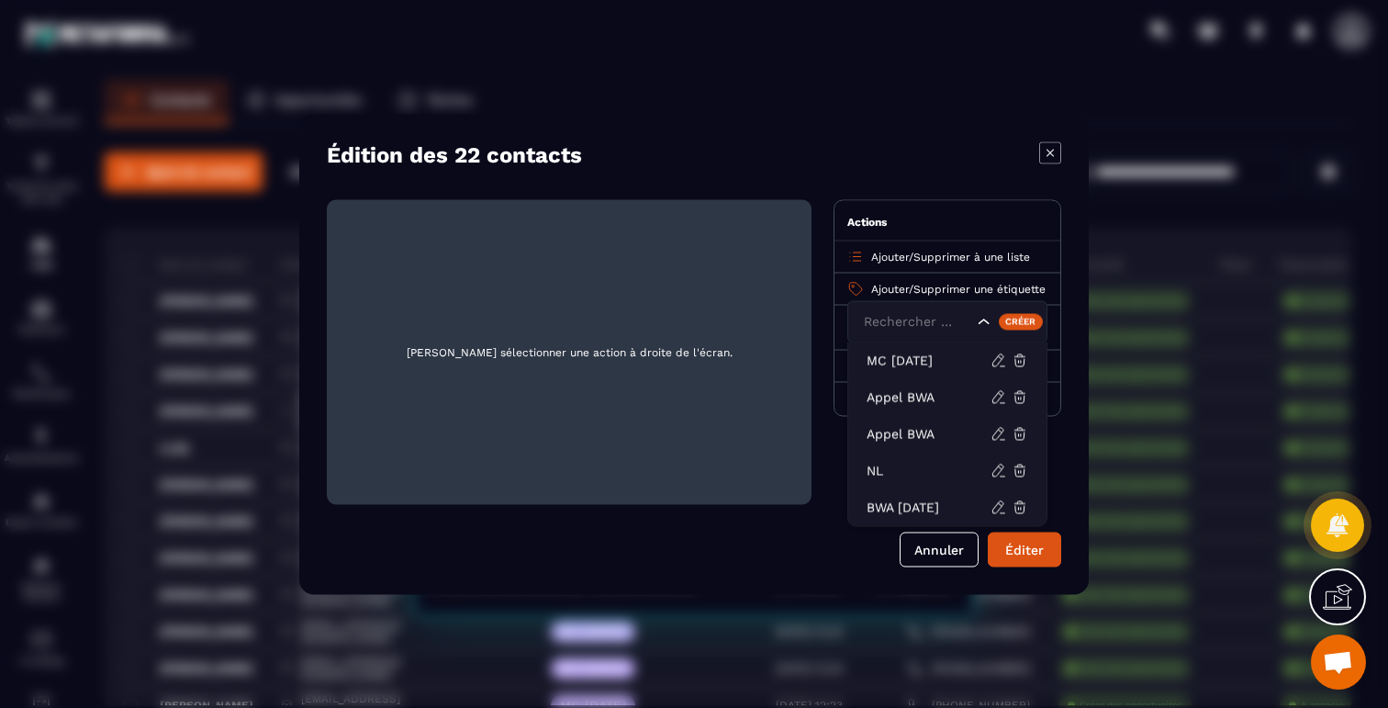
click at [927, 255] on span "Supprimer à une liste" at bounding box center [971, 256] width 117 height 13
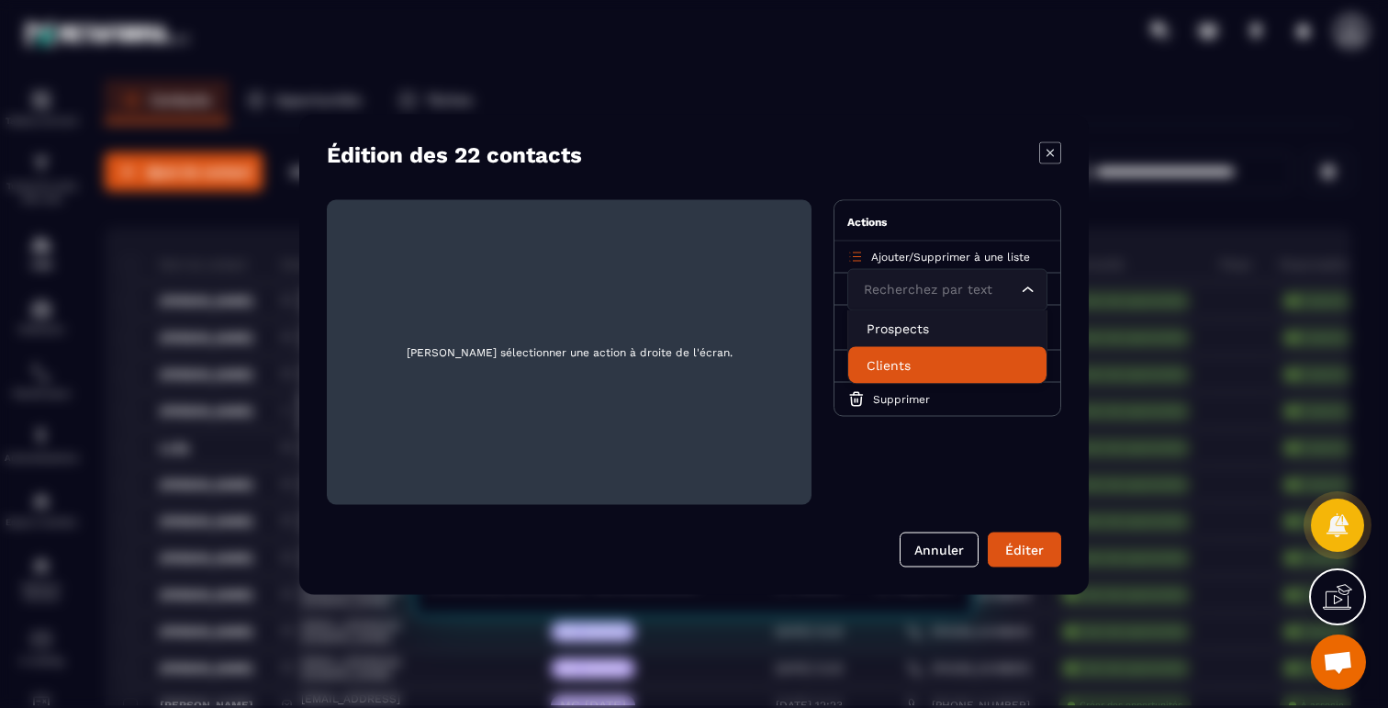
click at [895, 364] on p "Clients" at bounding box center [947, 364] width 162 height 18
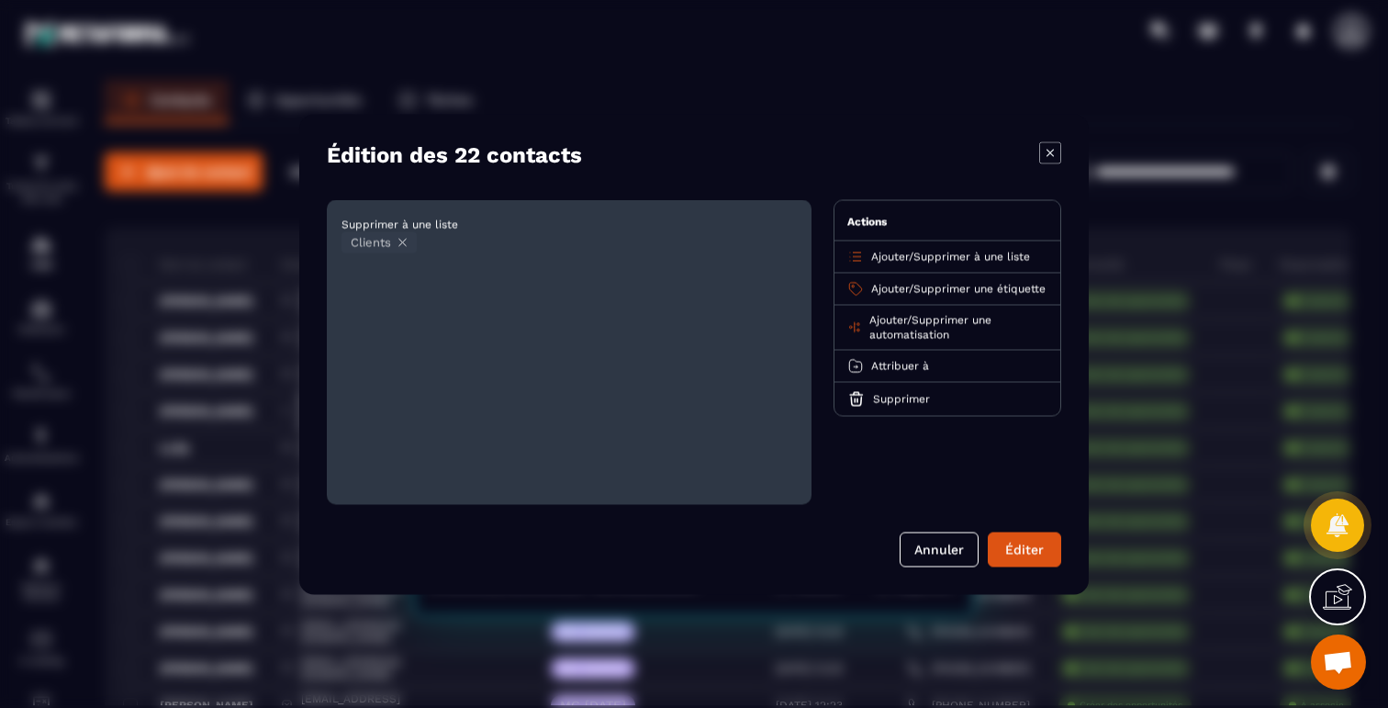
click at [938, 241] on div "Ajouter / Supprimer à une liste" at bounding box center [947, 256] width 226 height 32
click at [935, 263] on div "Ajouter / Supprimer à une liste" at bounding box center [947, 256] width 226 height 32
click at [935, 257] on span "Supprimer à une liste" at bounding box center [971, 256] width 117 height 13
click at [402, 239] on icon "Modal window" at bounding box center [403, 242] width 14 height 14
click at [966, 267] on div "Ajouter / Supprimer à une liste" at bounding box center [947, 256] width 226 height 32
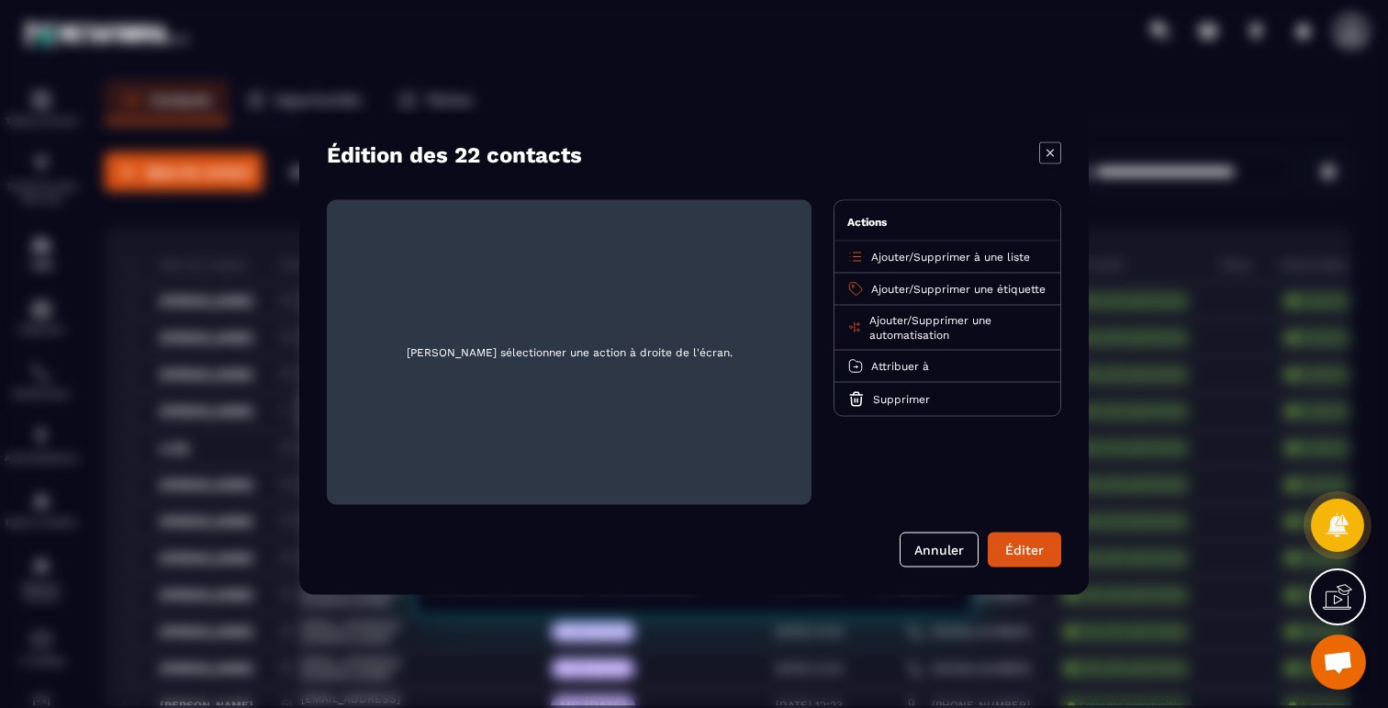
click at [935, 258] on span "Supprimer à une liste" at bounding box center [971, 256] width 117 height 13
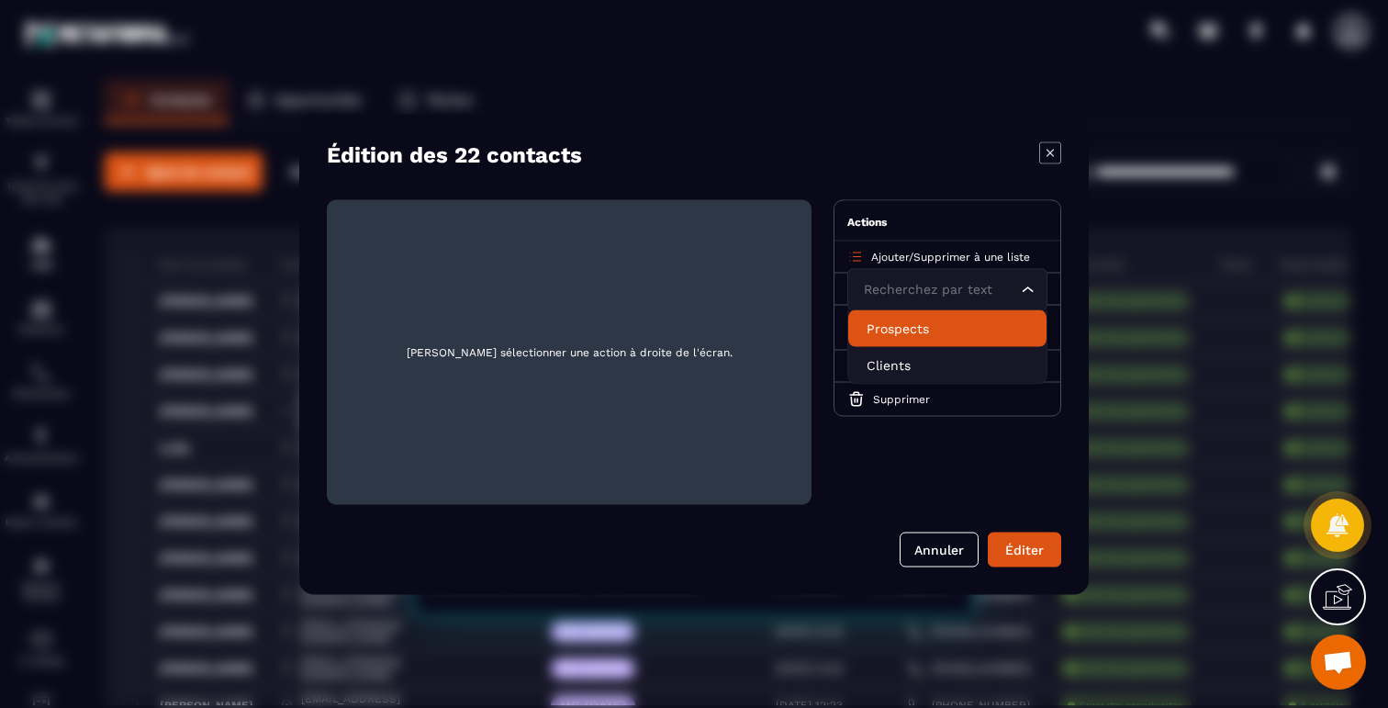
click at [891, 333] on p "Prospects" at bounding box center [947, 327] width 162 height 18
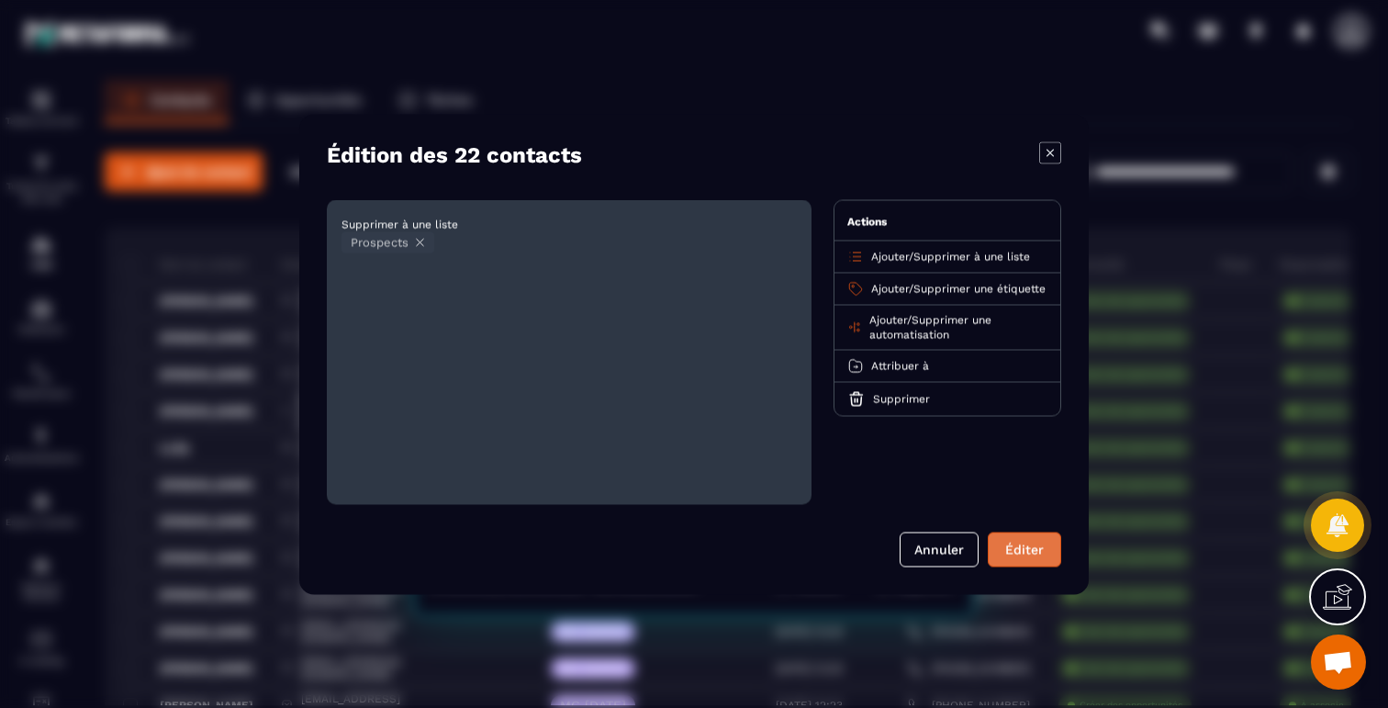
click at [1018, 553] on button "Éditer" at bounding box center [1023, 548] width 73 height 35
